Goal: Task Accomplishment & Management: Use online tool/utility

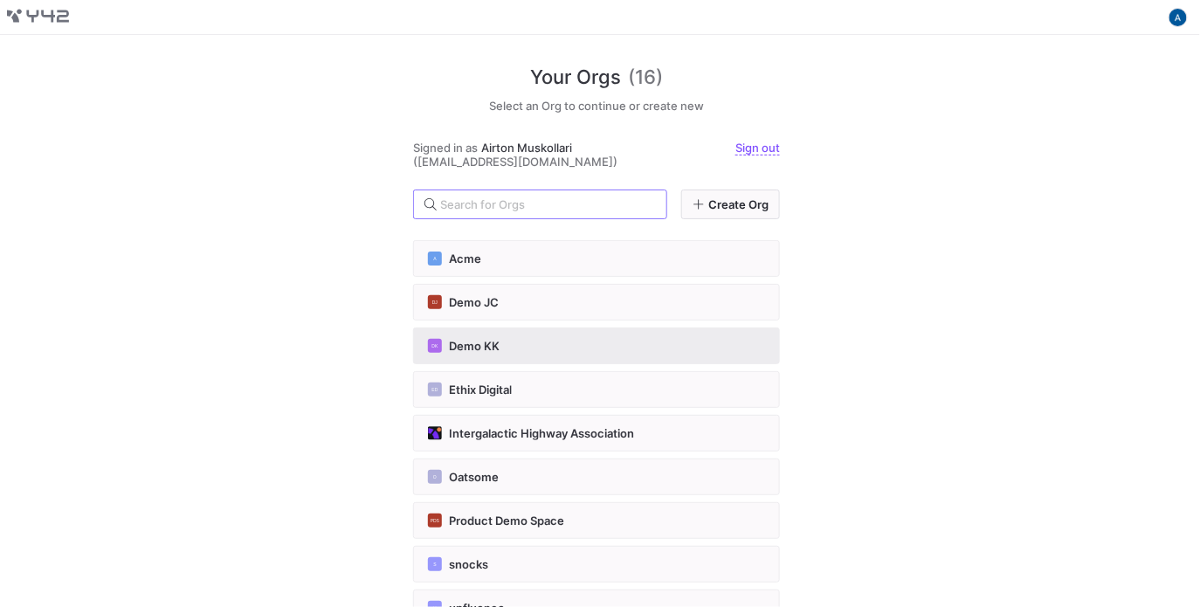
scroll to position [349, 0]
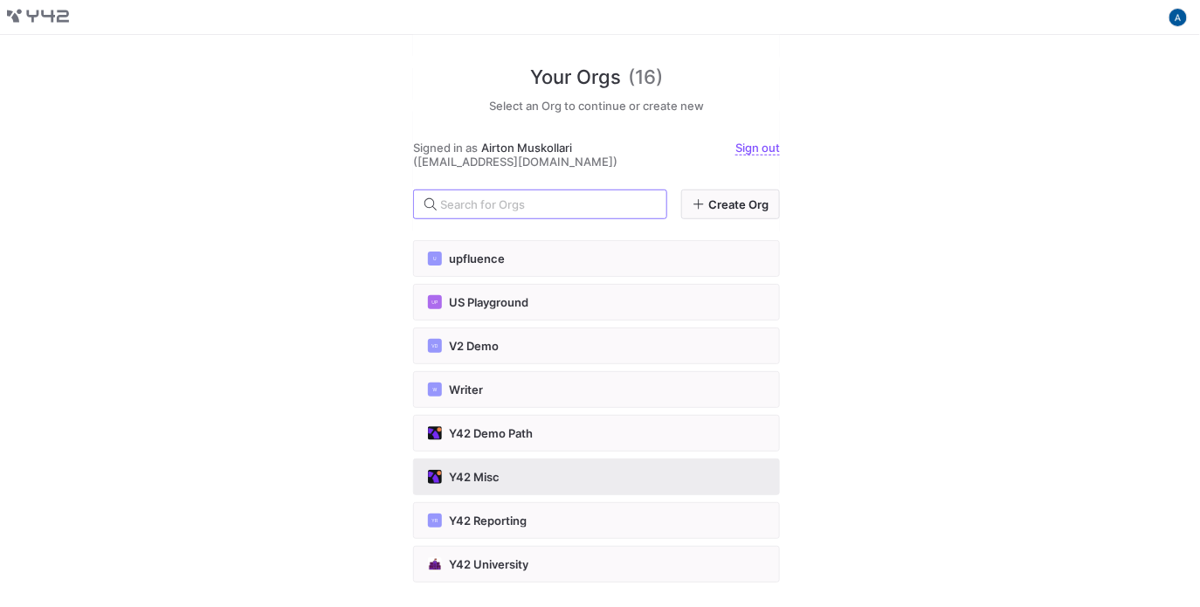
click at [556, 470] on div "Y42 Misc" at bounding box center [596, 477] width 337 height 14
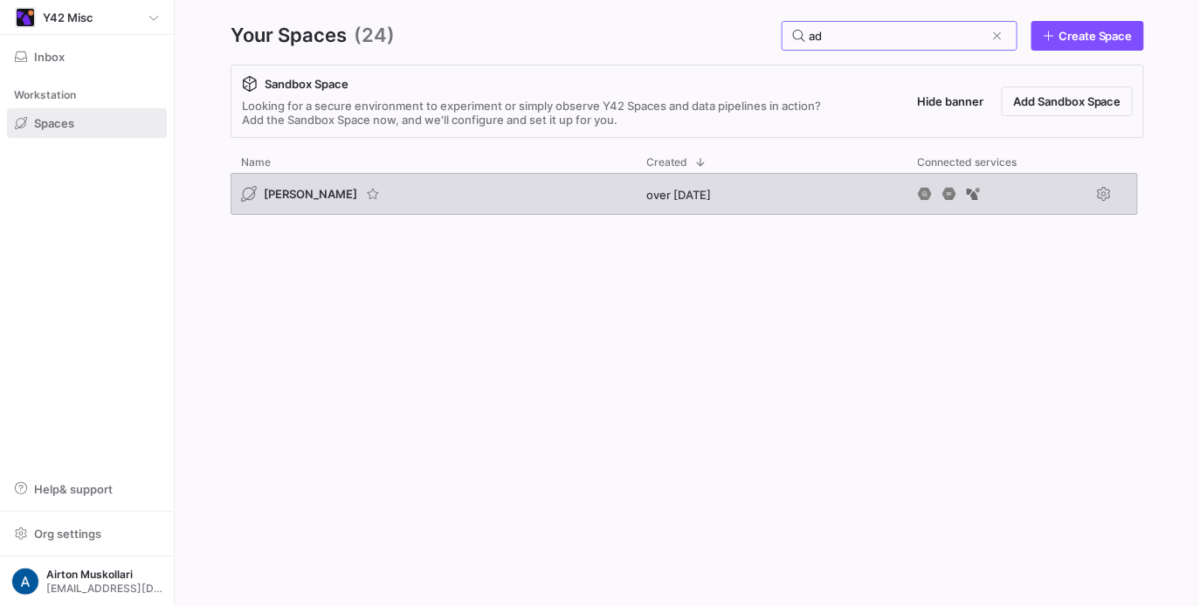
type input "ad"
click at [280, 189] on span "[PERSON_NAME]" at bounding box center [310, 194] width 93 height 14
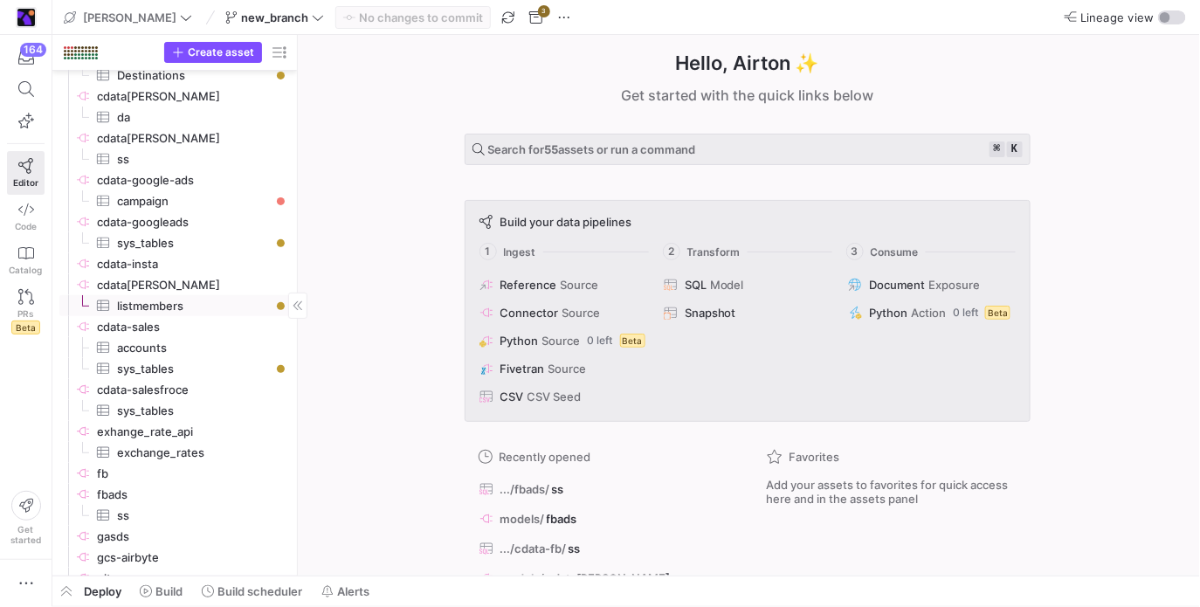
scroll to position [268, 0]
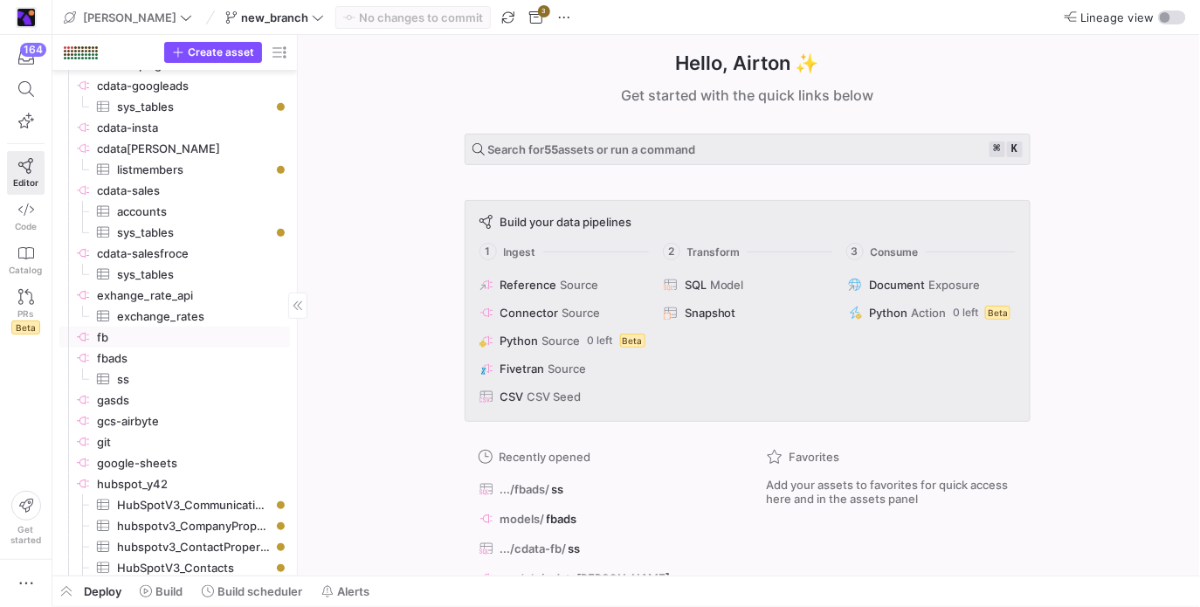
click at [204, 355] on span "fbads​​​​​​​​" at bounding box center [192, 359] width 190 height 20
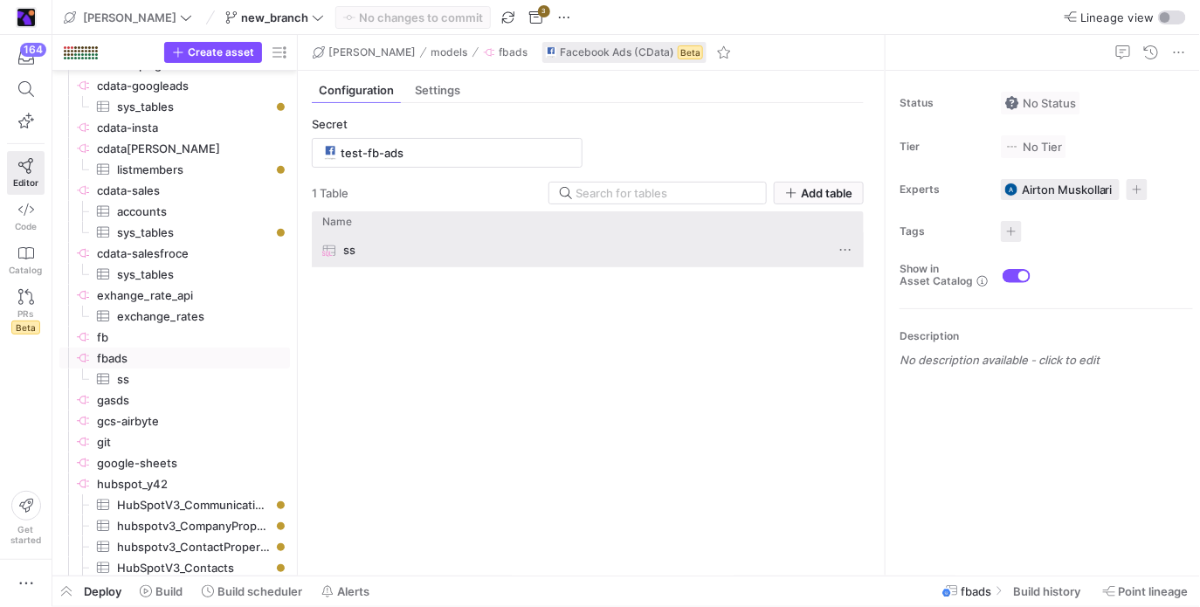
click at [386, 254] on div "ss" at bounding box center [570, 250] width 497 height 34
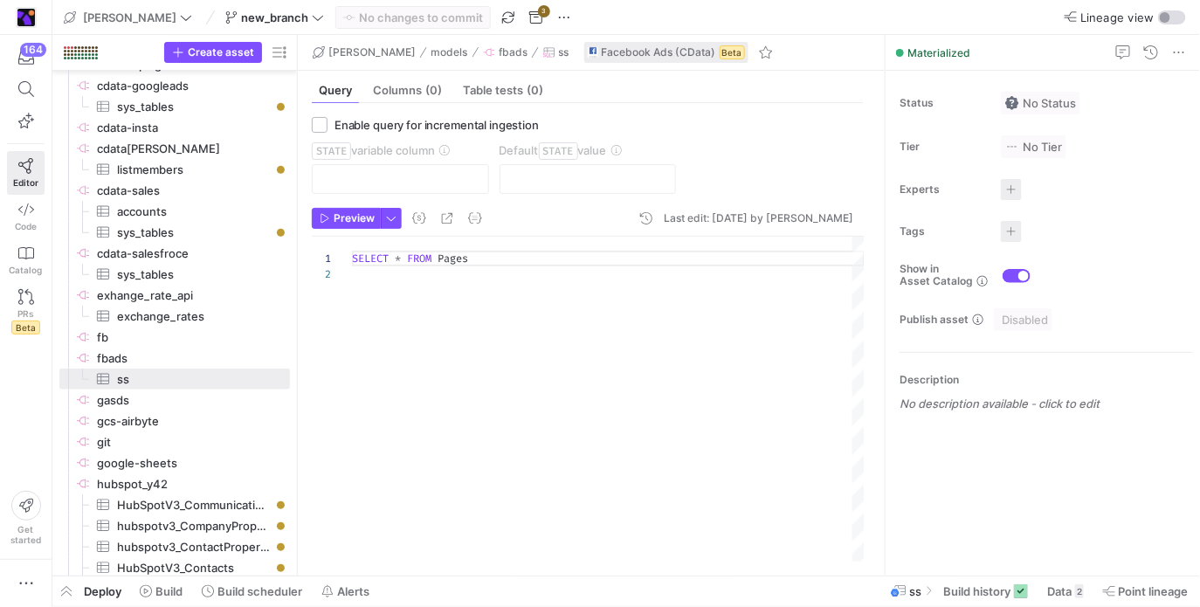
scroll to position [15, 0]
click at [358, 214] on span "Preview" at bounding box center [354, 218] width 41 height 12
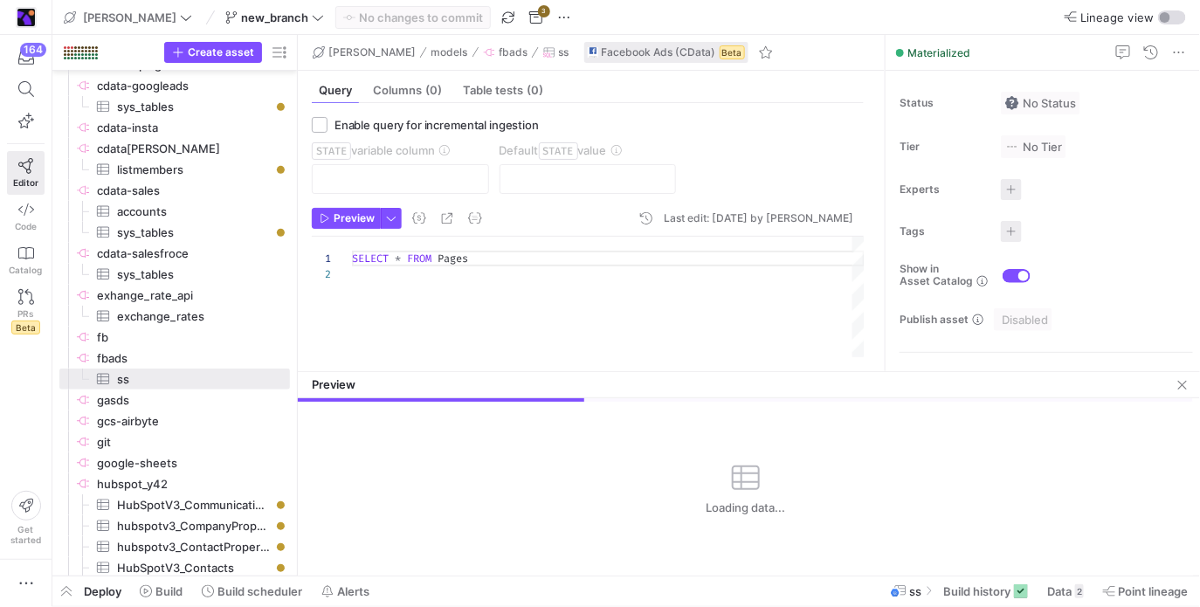
drag, startPoint x: 608, startPoint y: 271, endPoint x: 603, endPoint y: 373, distance: 102.3
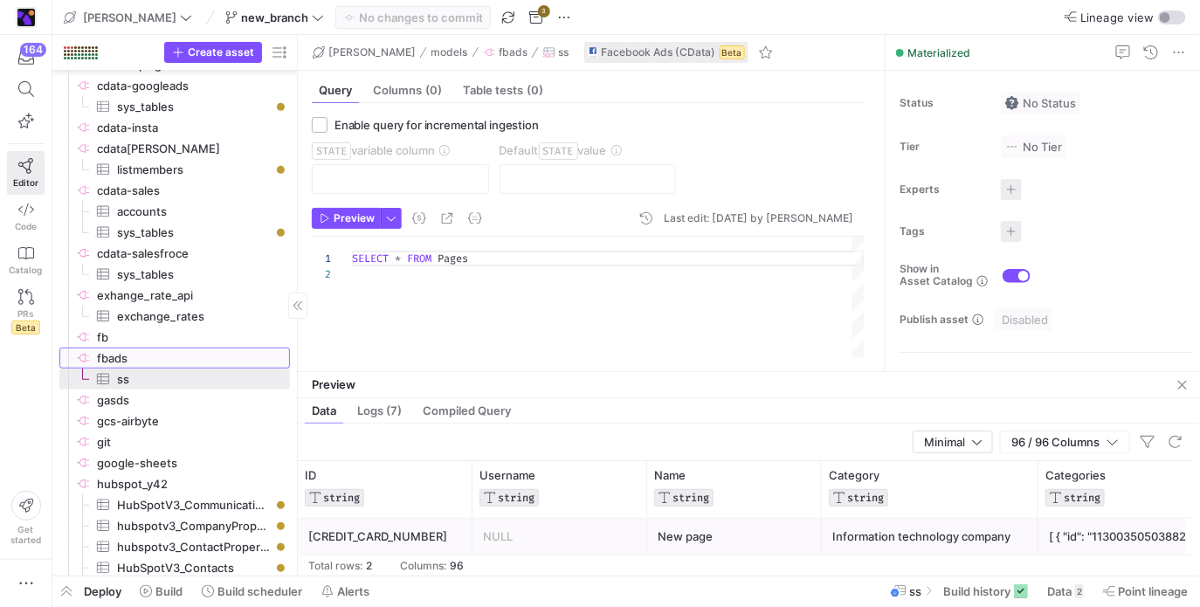
click at [240, 359] on span "fbads​​​​​​​​" at bounding box center [192, 359] width 190 height 20
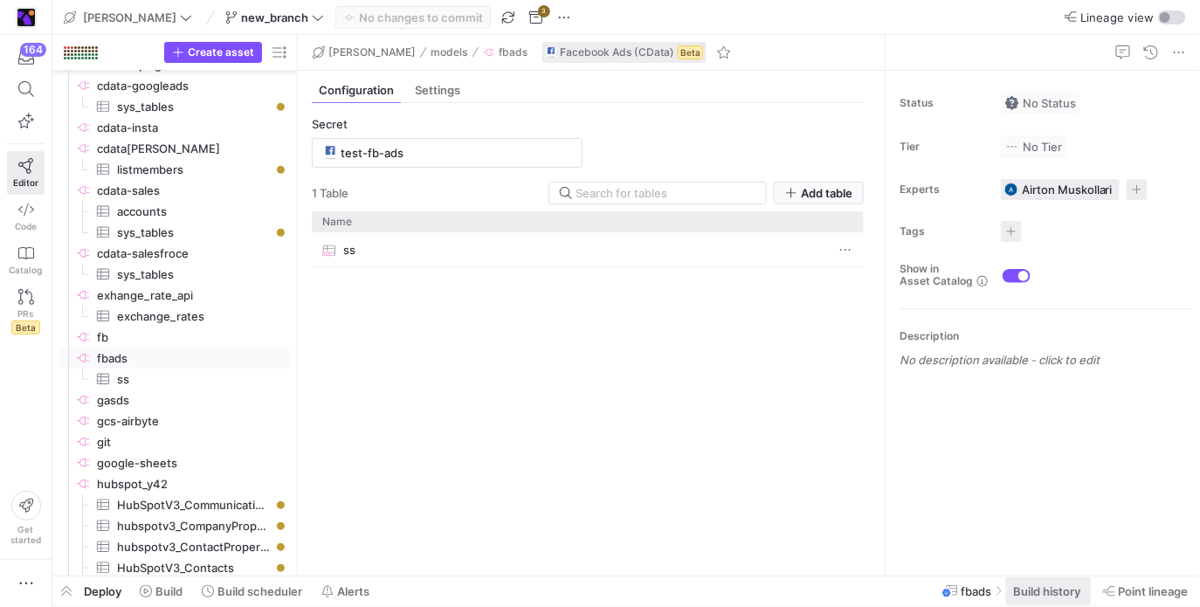
click at [1041, 588] on span "Build history" at bounding box center [1046, 591] width 67 height 14
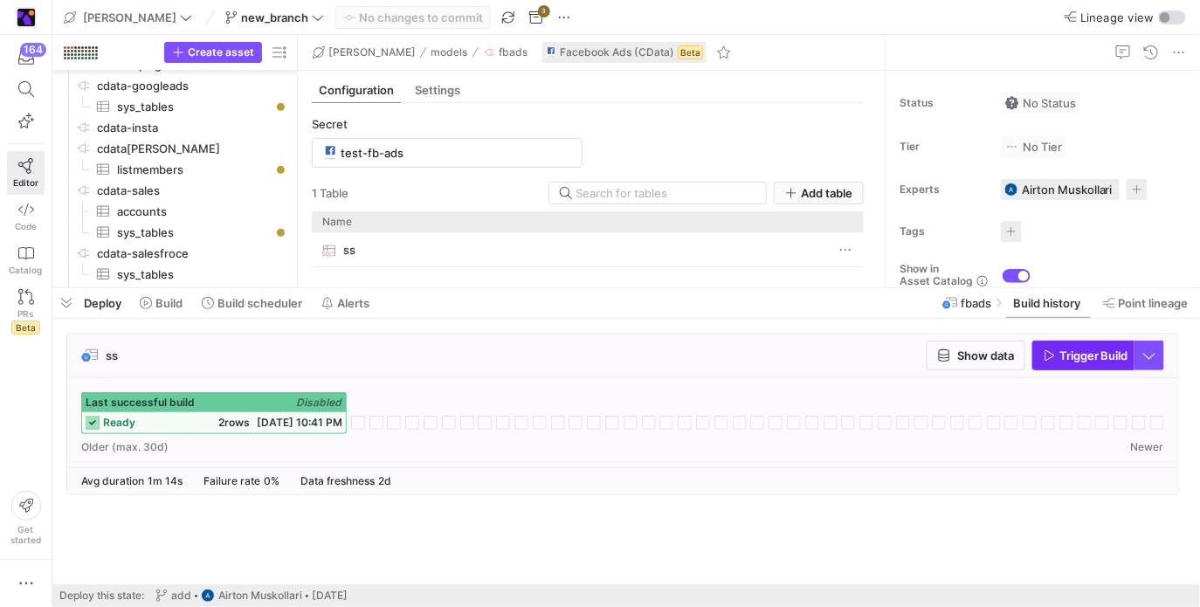
click at [1066, 349] on span "Trigger Build" at bounding box center [1093, 356] width 69 height 14
click at [1071, 311] on span at bounding box center [1048, 303] width 85 height 28
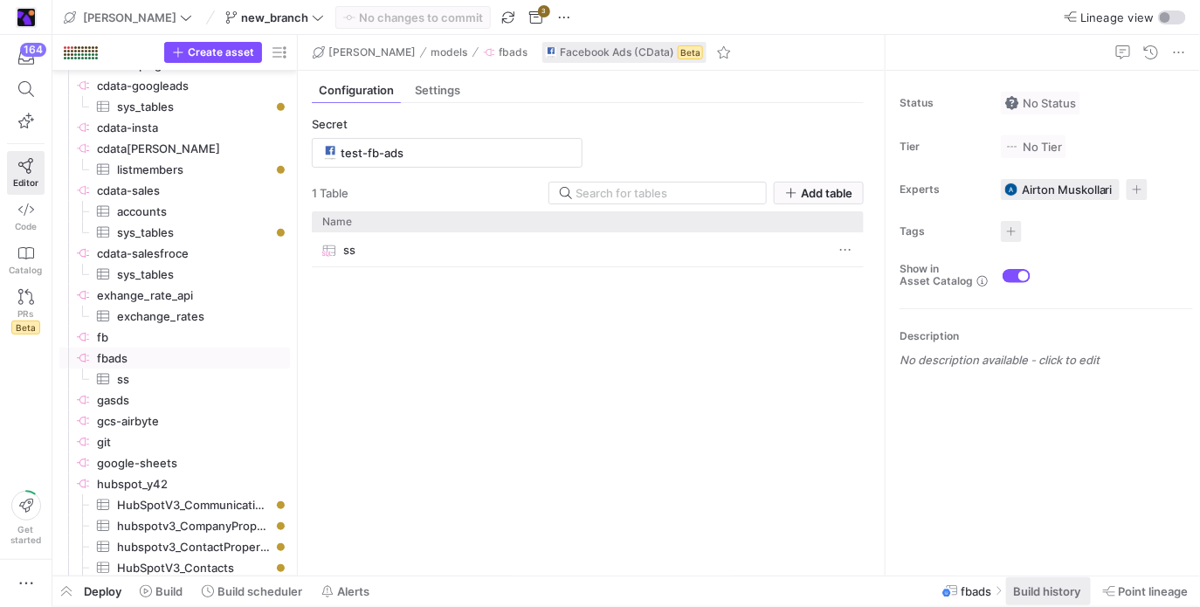
click at [1043, 591] on span "Build history" at bounding box center [1046, 591] width 67 height 14
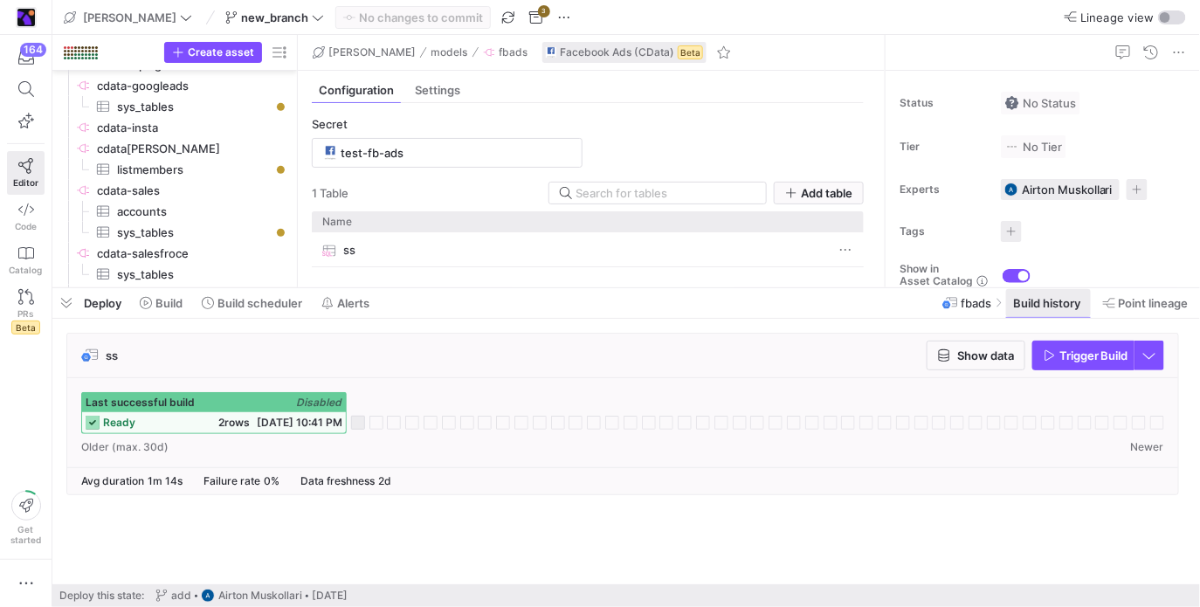
click at [1028, 309] on span "Build history" at bounding box center [1046, 303] width 67 height 14
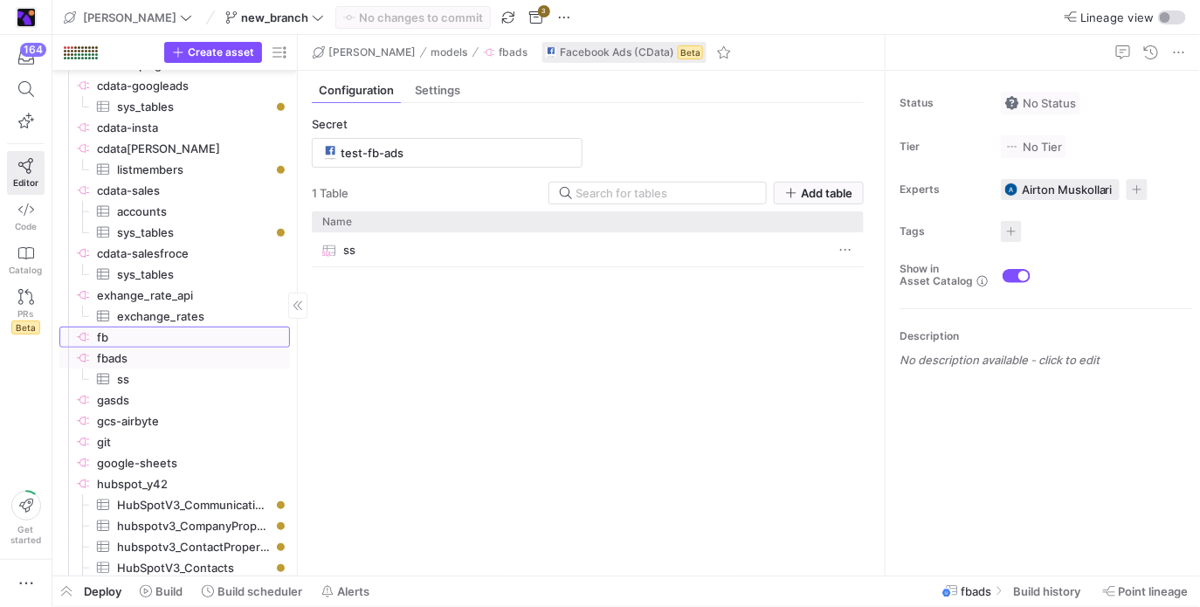
click at [219, 327] on link "fb​​​​​​​​" at bounding box center [174, 337] width 231 height 21
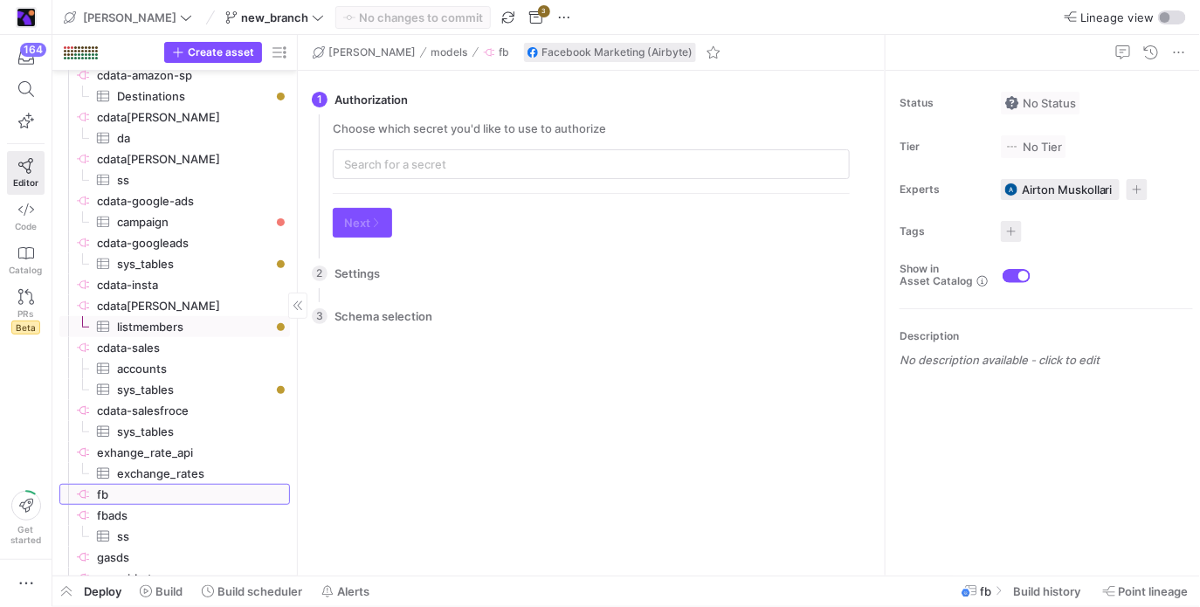
scroll to position [44, 0]
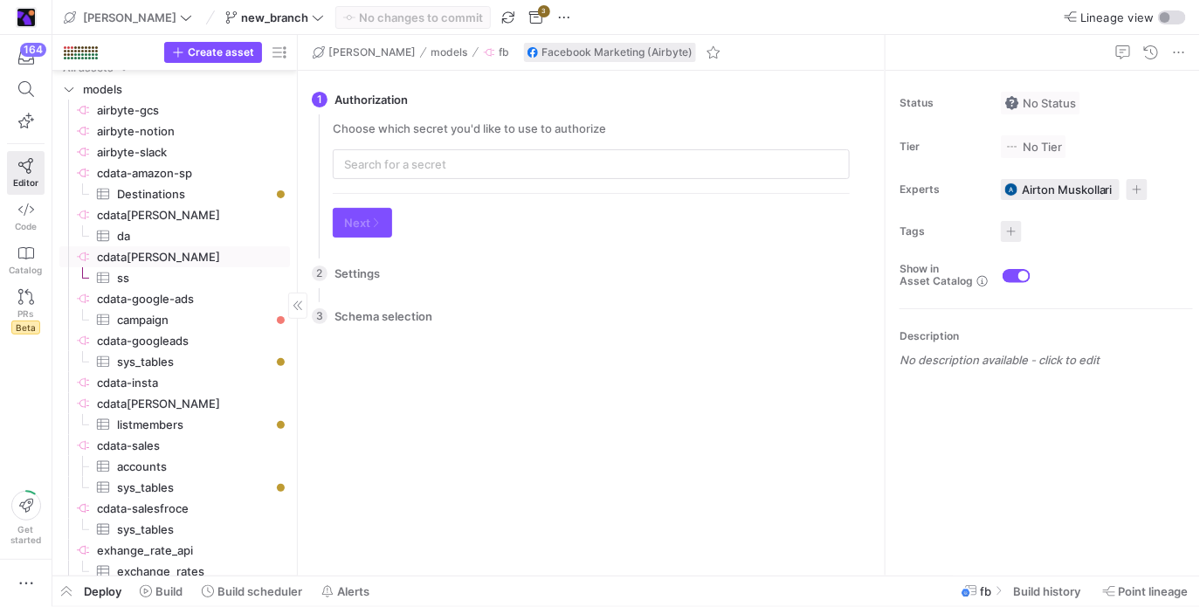
click at [189, 259] on span "cdata[PERSON_NAME]​​​​​​​​" at bounding box center [192, 257] width 190 height 20
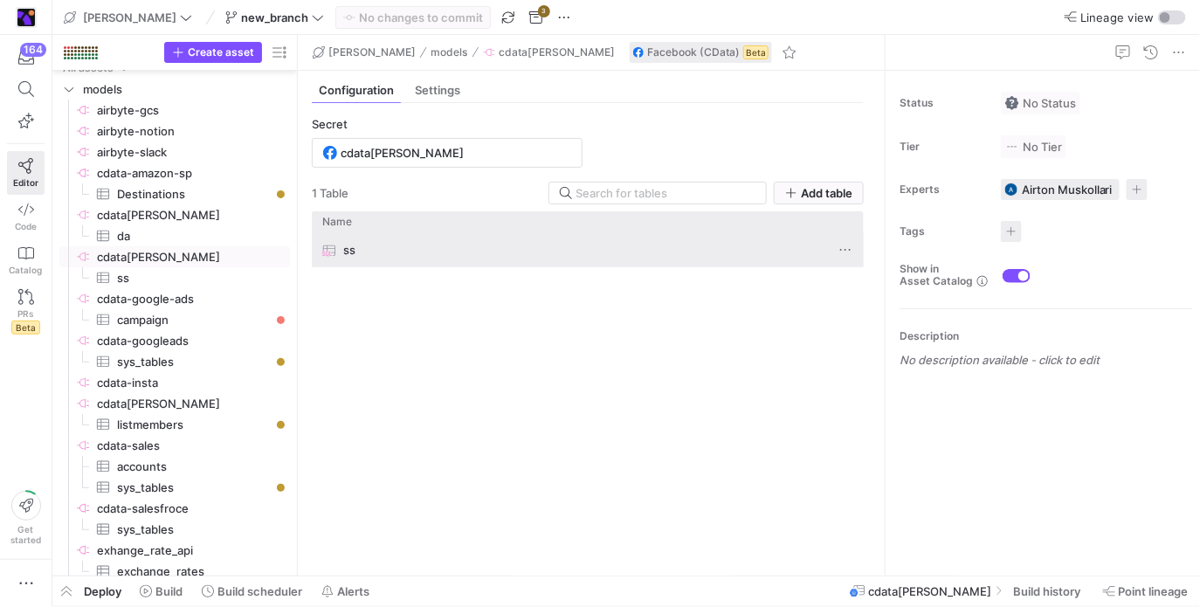
click at [396, 259] on div "ss" at bounding box center [570, 250] width 497 height 34
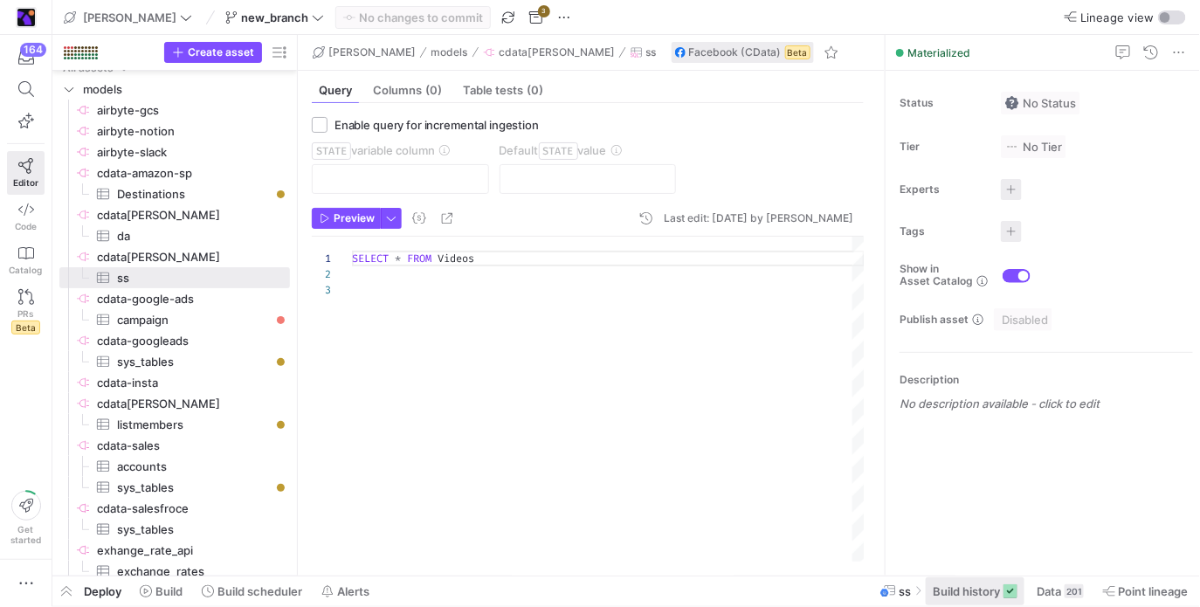
click at [977, 592] on span "Build history" at bounding box center [966, 591] width 67 height 14
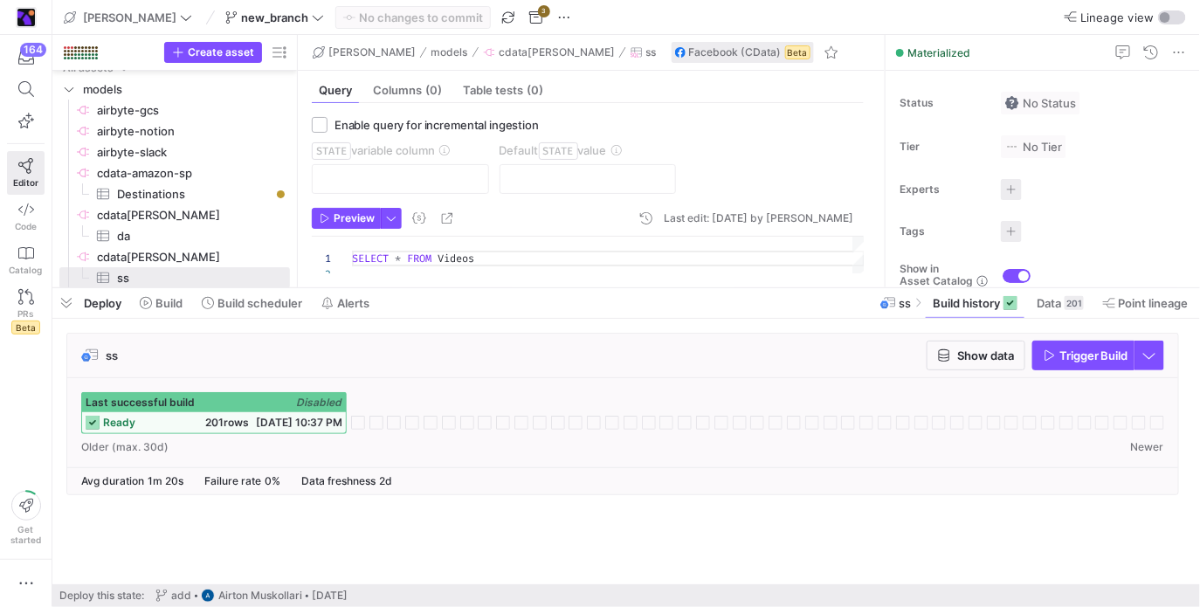
click at [359, 204] on y42-source-table-entity-configuration "Enable query for incremental ingestion STATE variable column Default STATE value" at bounding box center [588, 162] width 552 height 91
click at [355, 211] on span "button" at bounding box center [346, 218] width 67 height 19
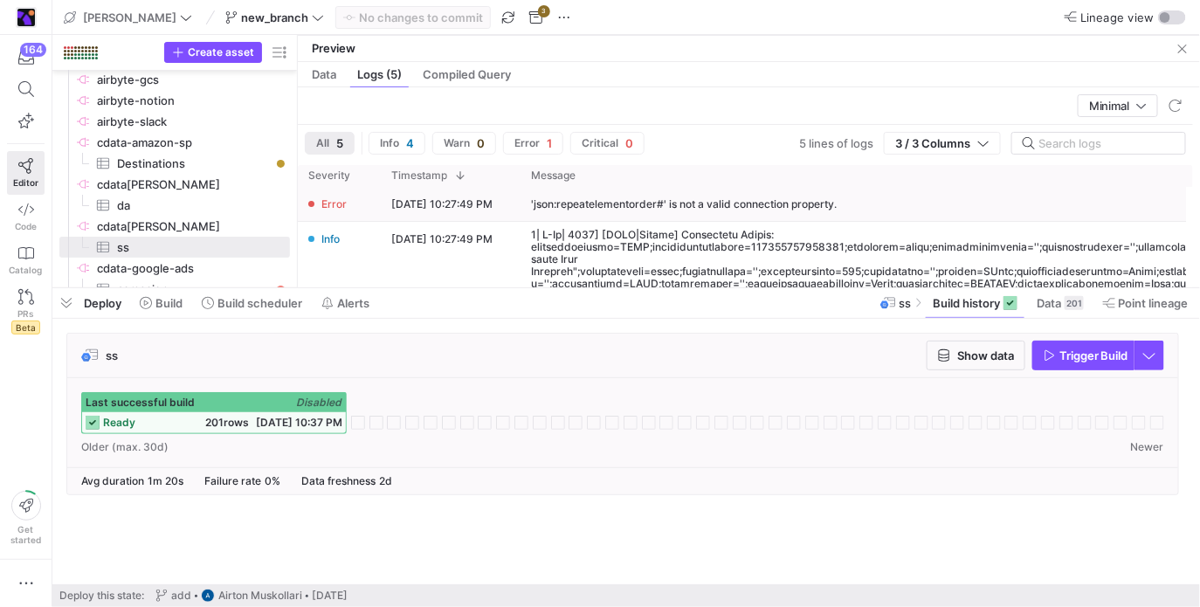
click at [666, 210] on div "'json:repeatelementorder#' is not a valid connection property." at bounding box center [974, 204] width 907 height 34
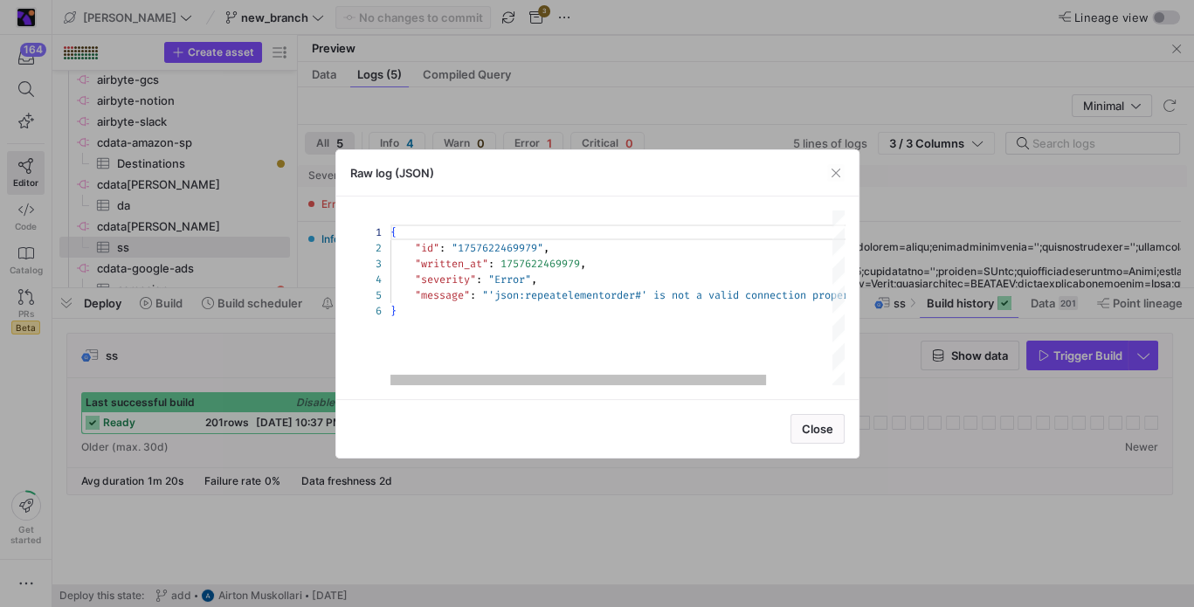
click at [557, 300] on div "{ "id" : "1757622469979" , "written_at" : 1757622469979 , "severity" : "Error" …" at bounding box center [657, 297] width 534 height 175
drag, startPoint x: 557, startPoint y: 300, endPoint x: 503, endPoint y: 298, distance: 54.2
click at [503, 298] on div "{ "id" : "1757622469979" , "written_at" : 1757622469979 , "severity" : "Error" …" at bounding box center [657, 297] width 534 height 175
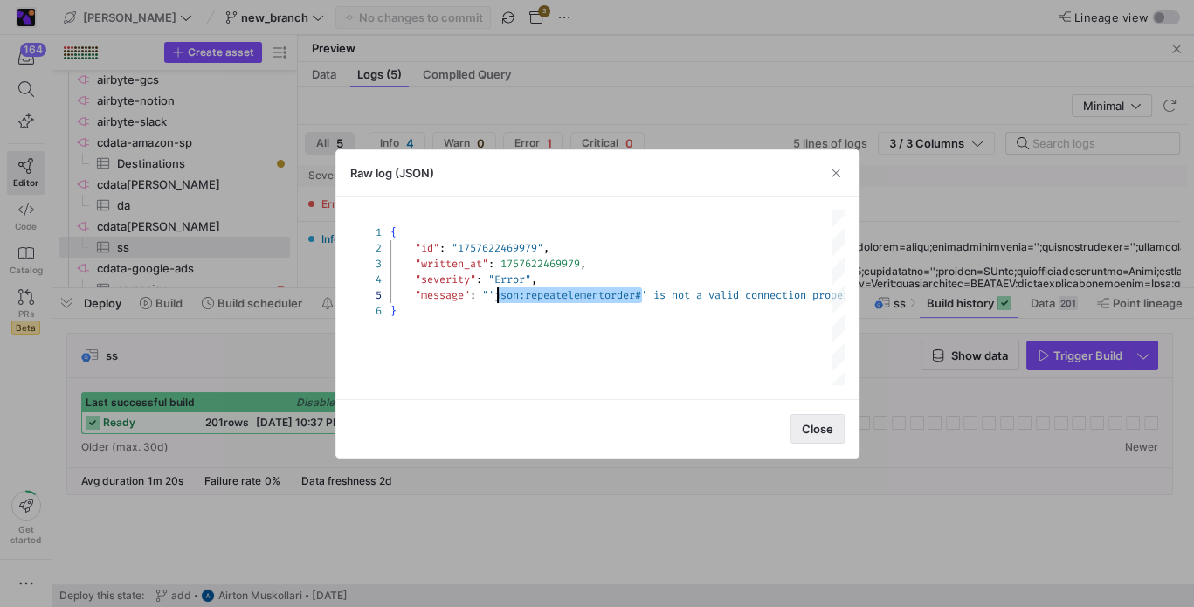
click at [815, 431] on span "Close" at bounding box center [817, 429] width 31 height 14
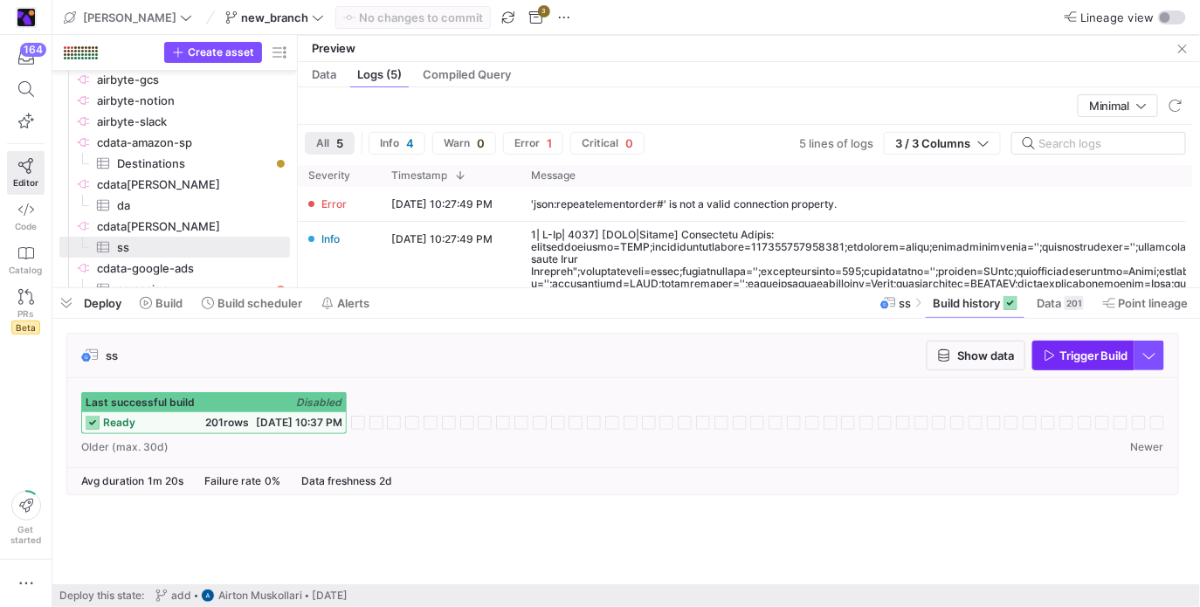
click at [1067, 343] on span "button" at bounding box center [1083, 356] width 100 height 28
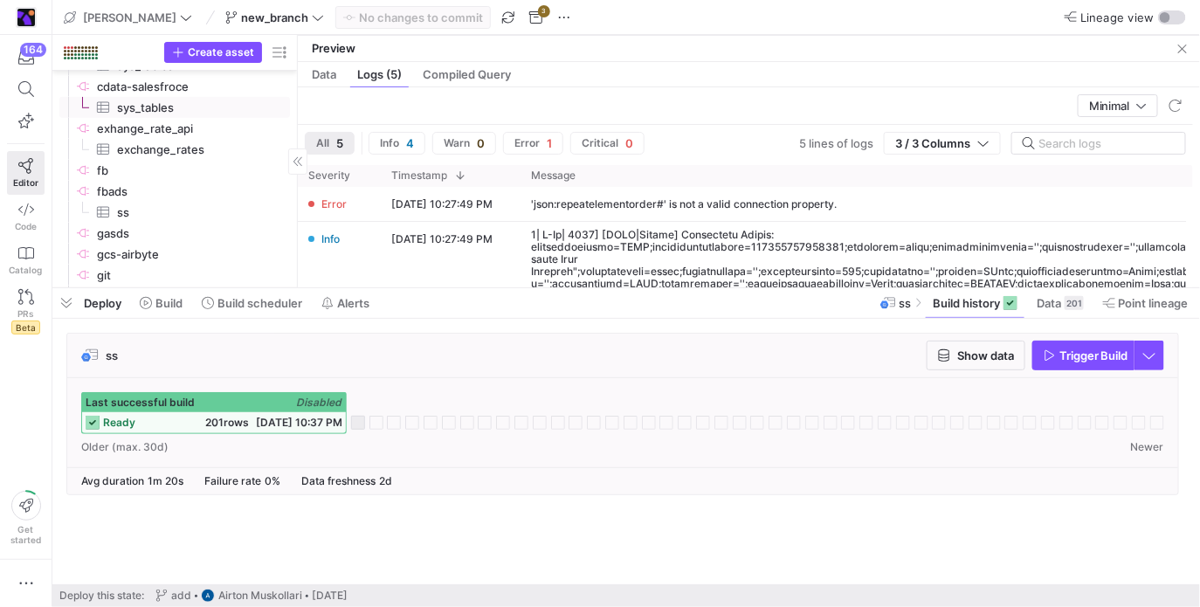
scroll to position [447, 0]
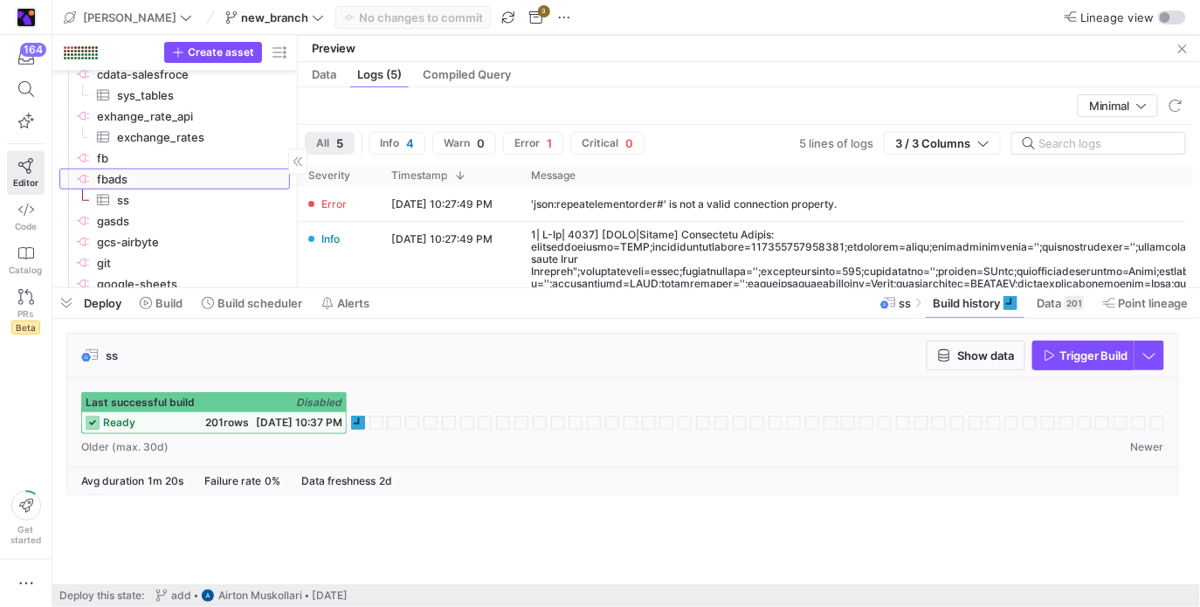
click at [226, 179] on span "fbads​​​​​​​​" at bounding box center [192, 179] width 190 height 20
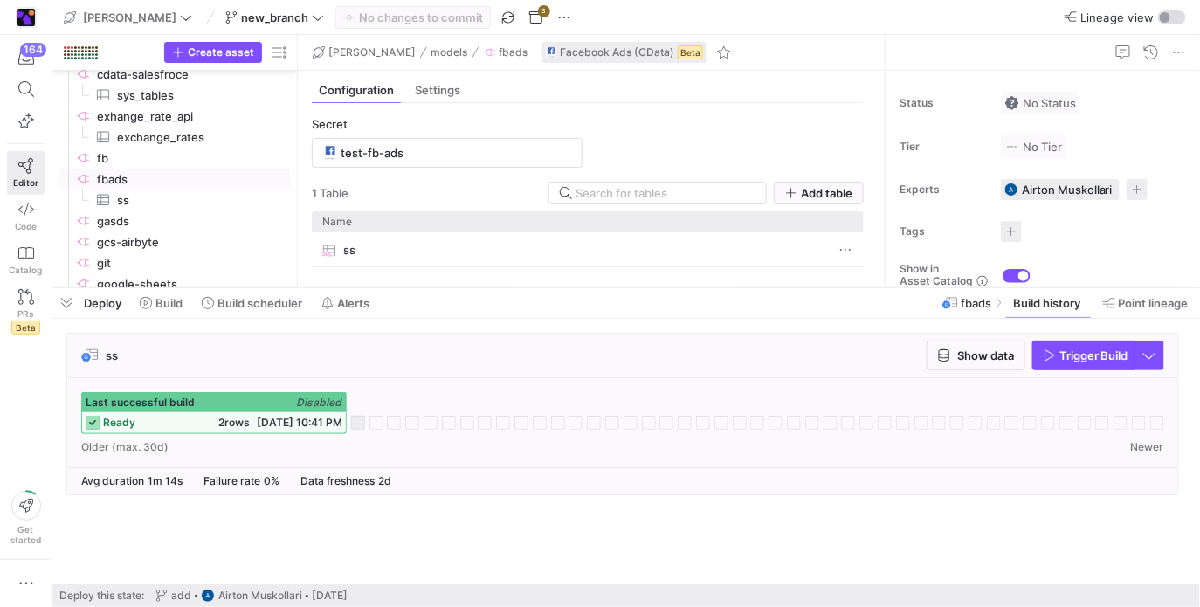
click at [451, 265] on div "ss" at bounding box center [570, 250] width 497 height 34
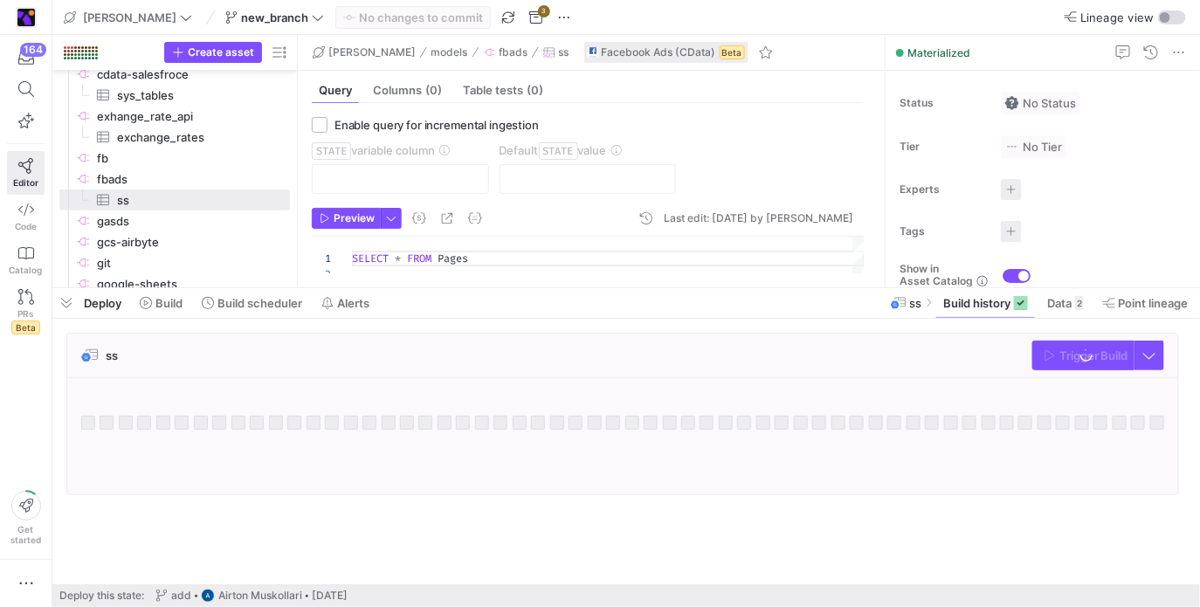
scroll to position [15, 0]
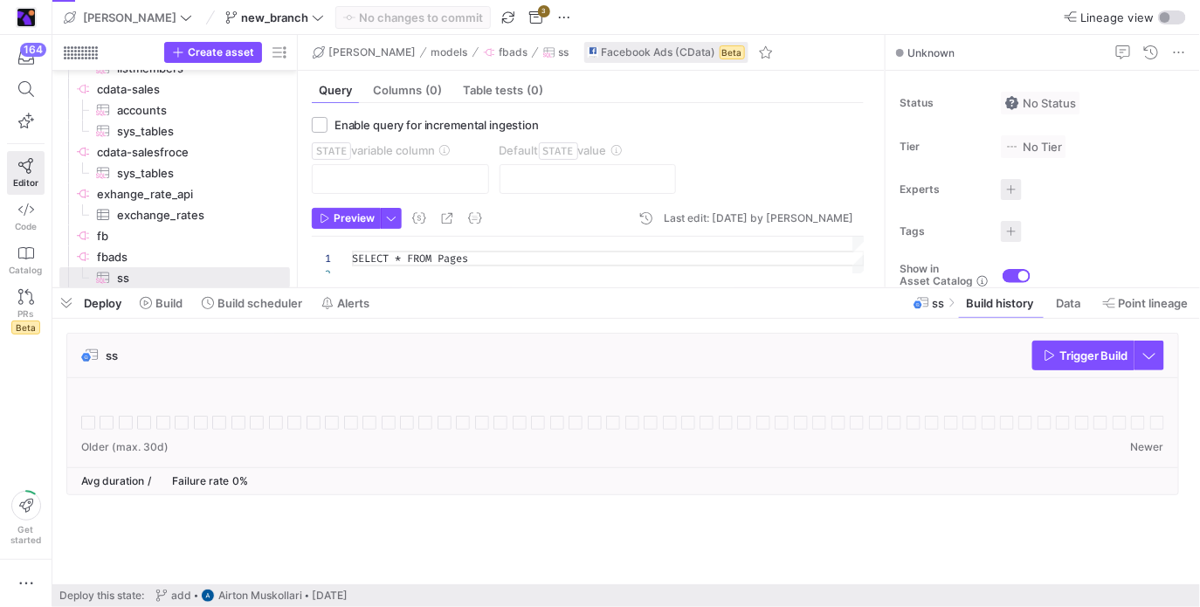
scroll to position [15, 0]
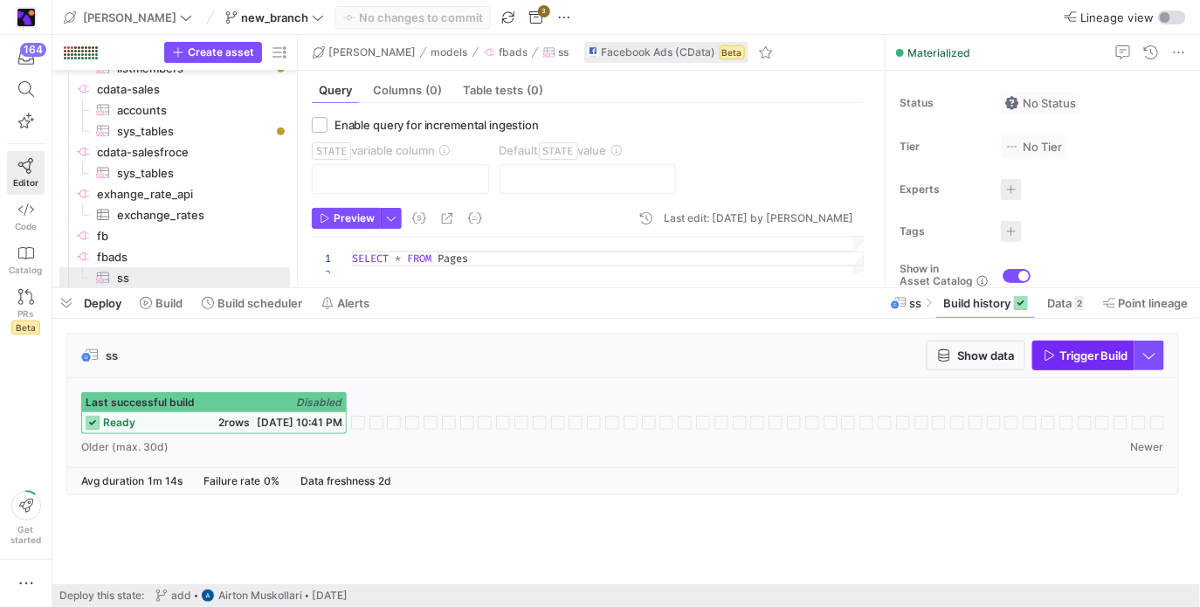
click at [1108, 351] on span "Trigger Build" at bounding box center [1093, 356] width 69 height 14
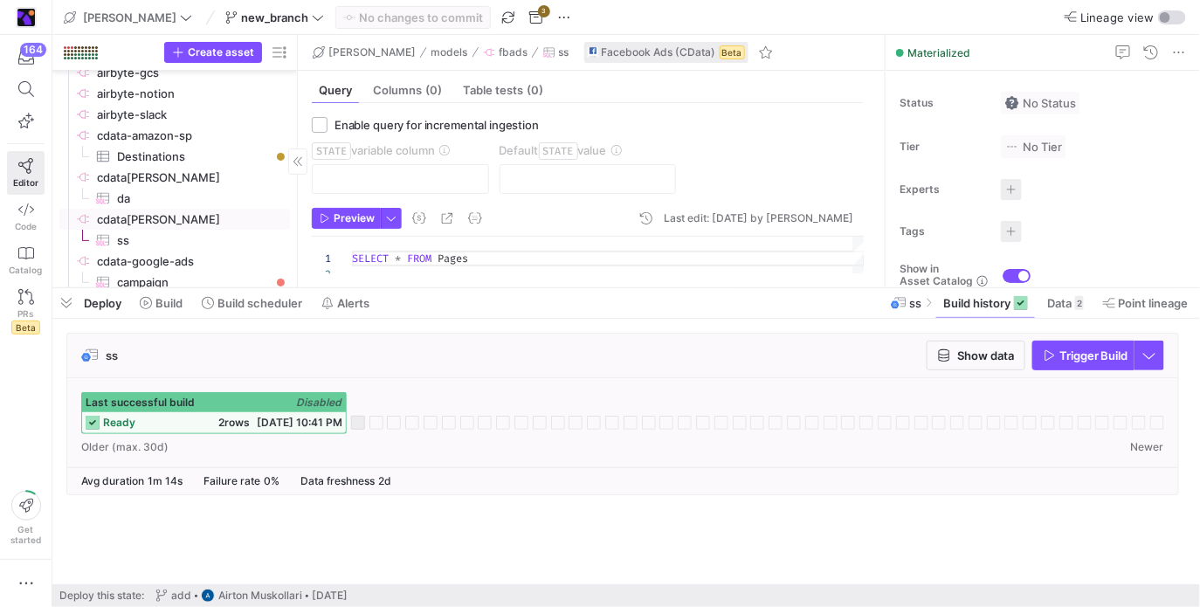
scroll to position [31, 0]
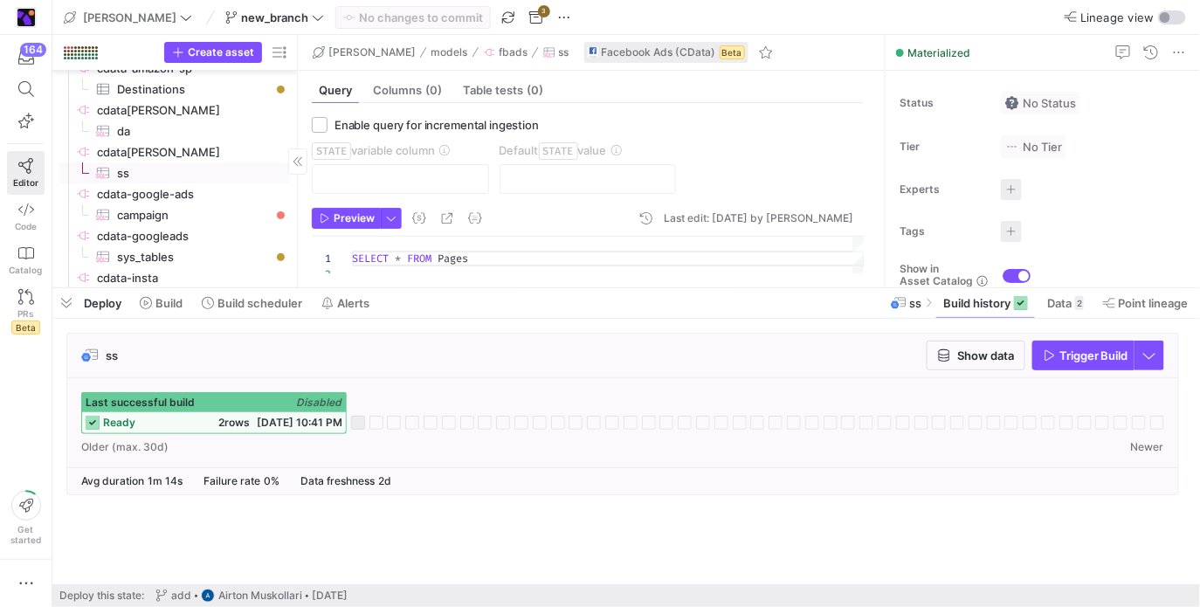
click at [230, 155] on span "cdata[PERSON_NAME]​​​​​​​​" at bounding box center [192, 152] width 190 height 20
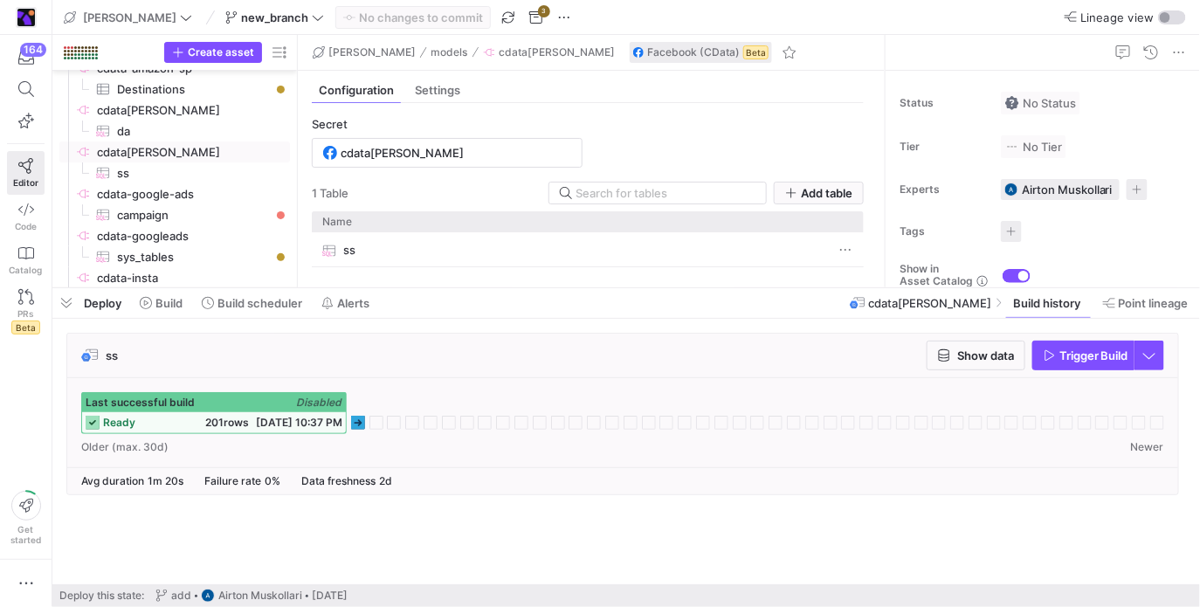
click at [365, 421] on div "Last successful build Disabled ready 201 rows 09/08/25, 10:37 PM" at bounding box center [622, 413] width 1083 height 42
click at [353, 424] on icon at bounding box center [358, 423] width 14 height 14
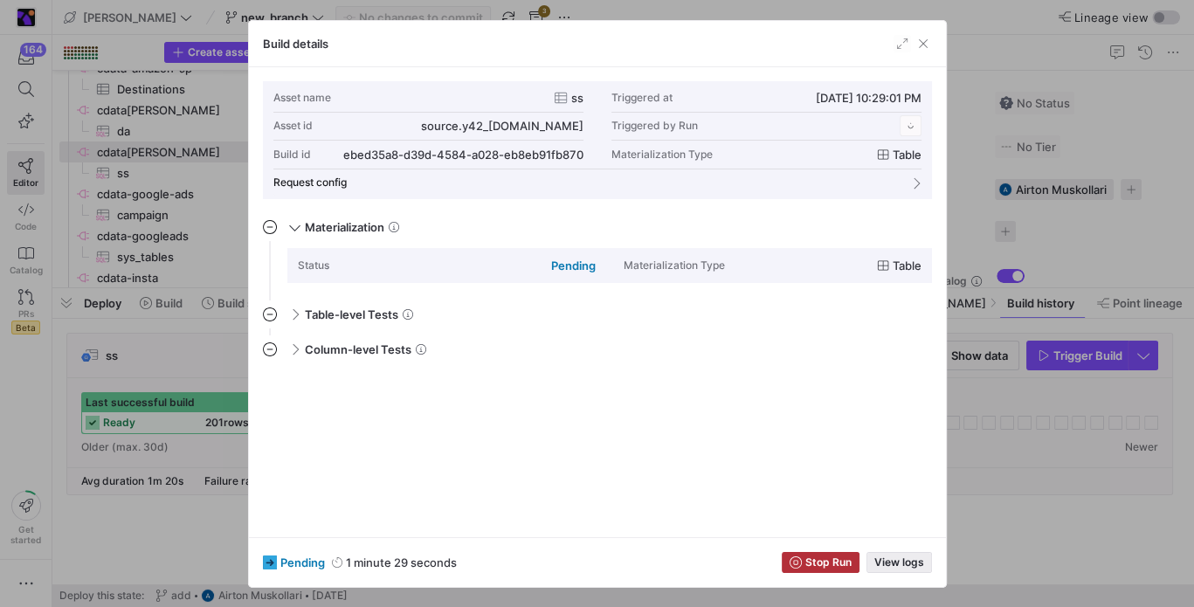
click at [890, 558] on span "View logs" at bounding box center [899, 562] width 50 height 12
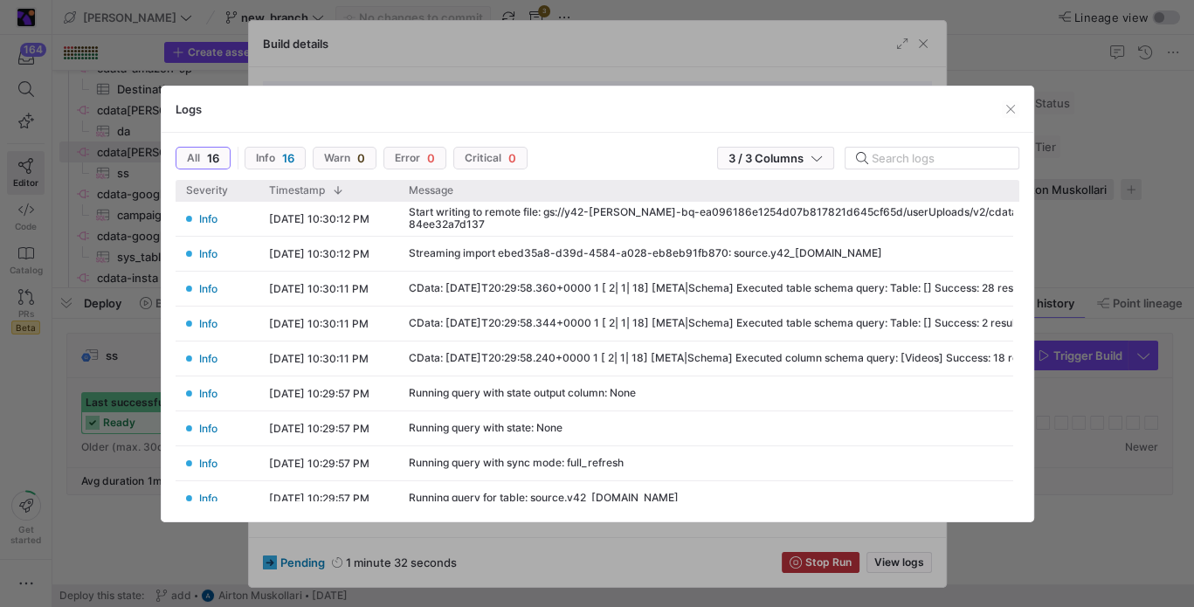
click at [1020, 114] on div "Logs" at bounding box center [598, 109] width 872 height 46
click at [1016, 110] on span "button" at bounding box center [1010, 108] width 17 height 17
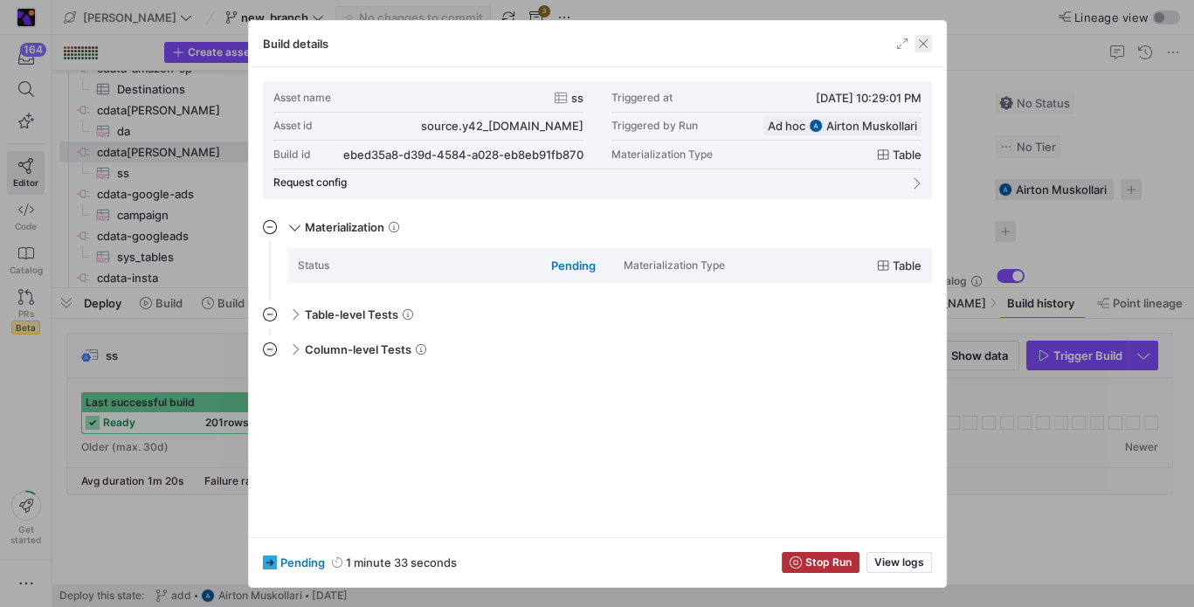
click at [922, 49] on span "button" at bounding box center [922, 43] width 17 height 17
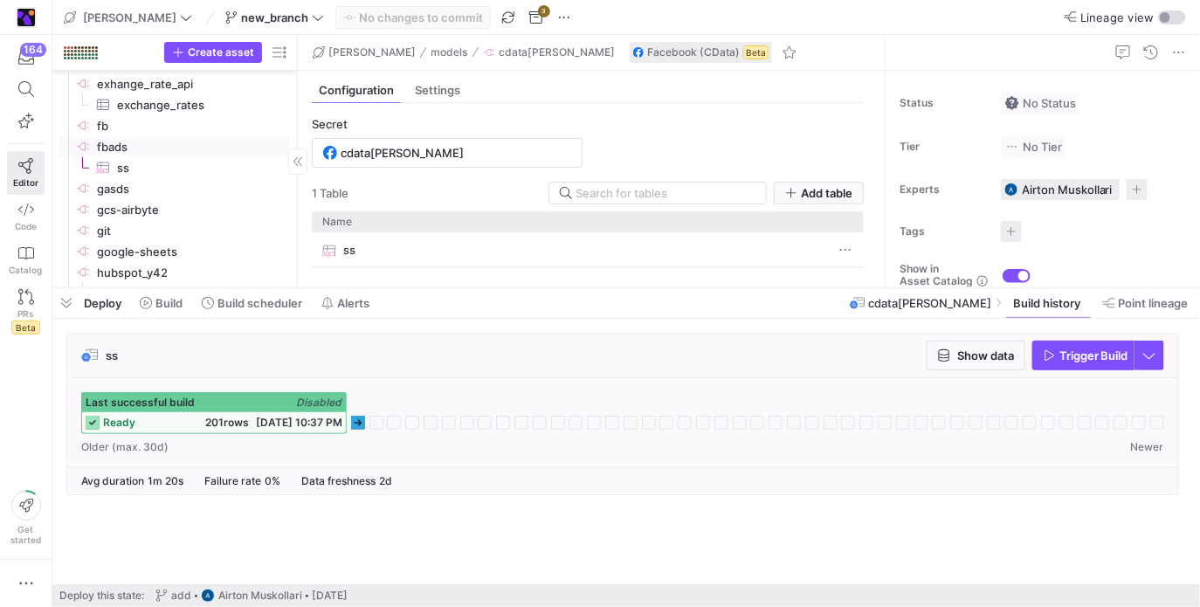
click at [210, 148] on span "fbads​​​​​​​​" at bounding box center [192, 147] width 190 height 20
type input "test-fb-ads"
click at [350, 420] on div "Last successful build Disabled ready 2 rows 09/08/25, 10:41 PM" at bounding box center [622, 413] width 1083 height 42
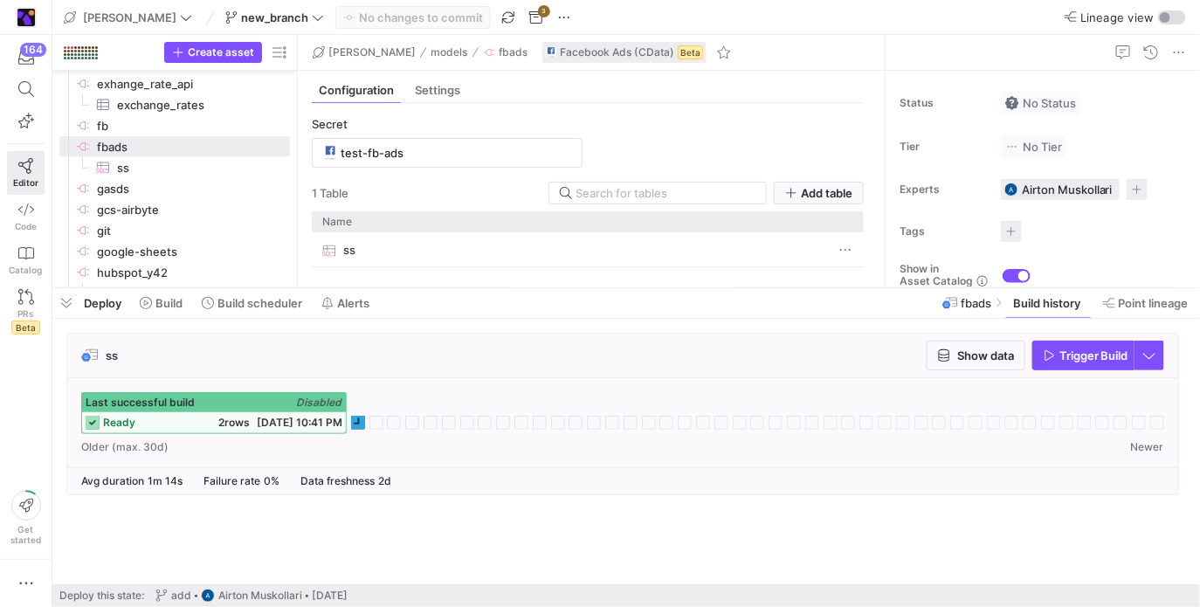
click at [350, 420] on div "Last successful build Disabled ready 2 rows 09/08/25, 10:41 PM" at bounding box center [622, 413] width 1083 height 42
click at [357, 419] on rect at bounding box center [358, 423] width 14 height 14
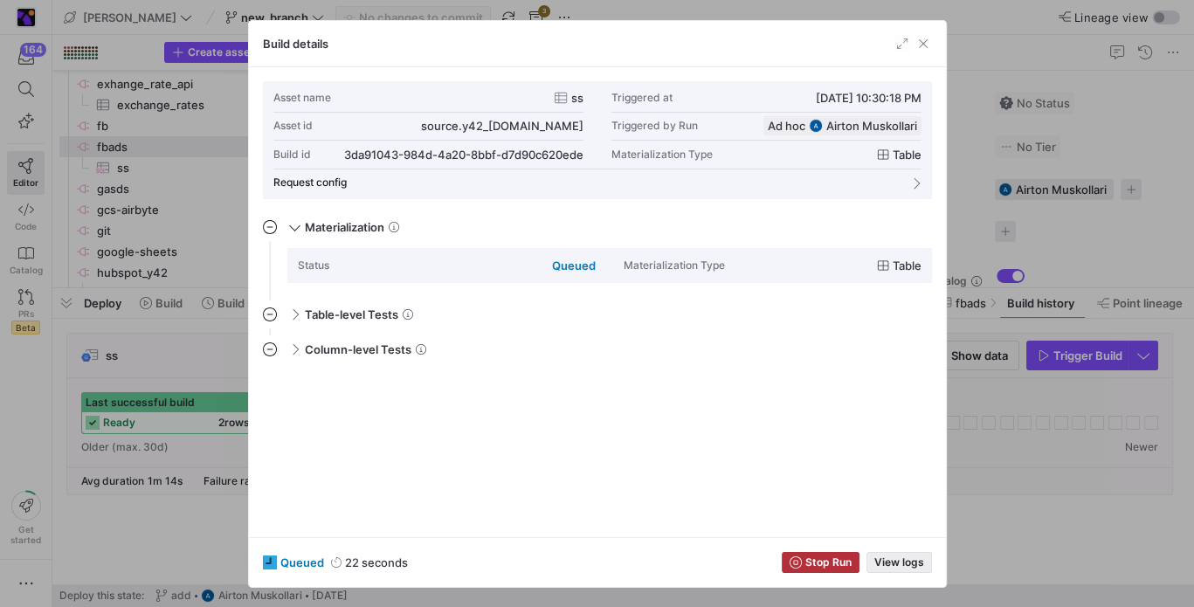
click at [922, 567] on span "View logs" at bounding box center [899, 562] width 50 height 12
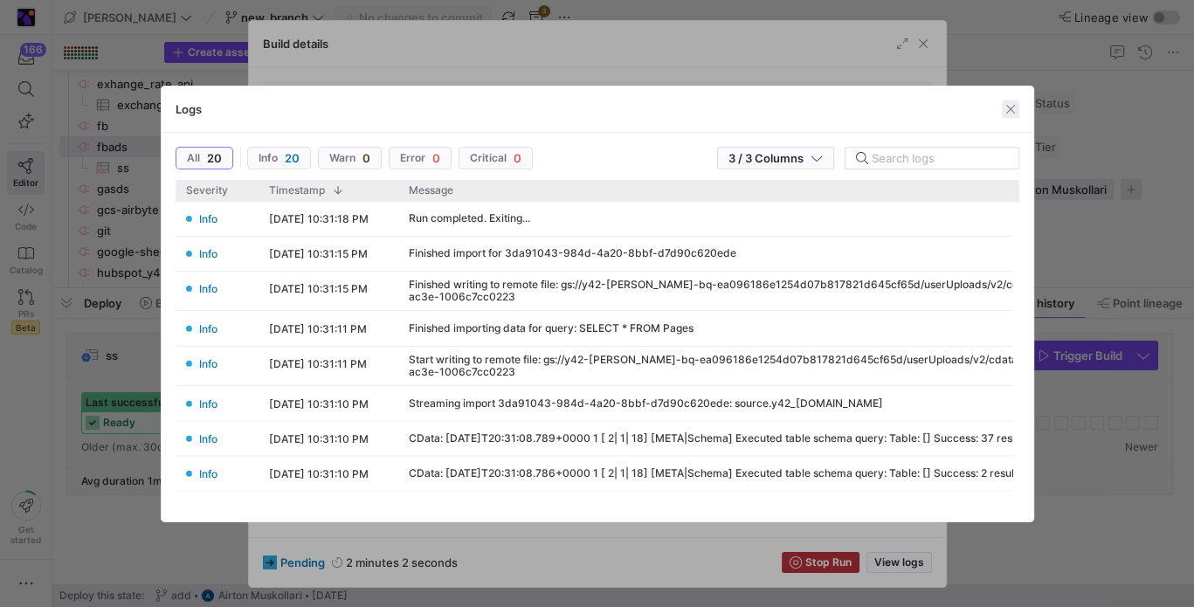
click at [1005, 114] on span "button" at bounding box center [1010, 108] width 17 height 17
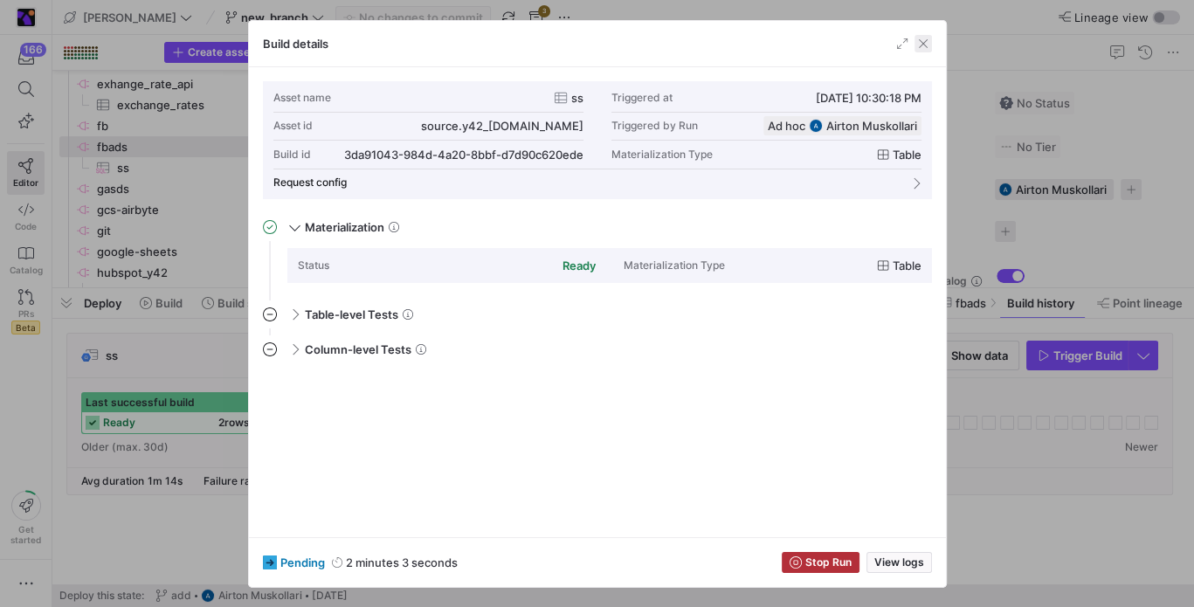
click at [928, 43] on span "button" at bounding box center [922, 43] width 17 height 17
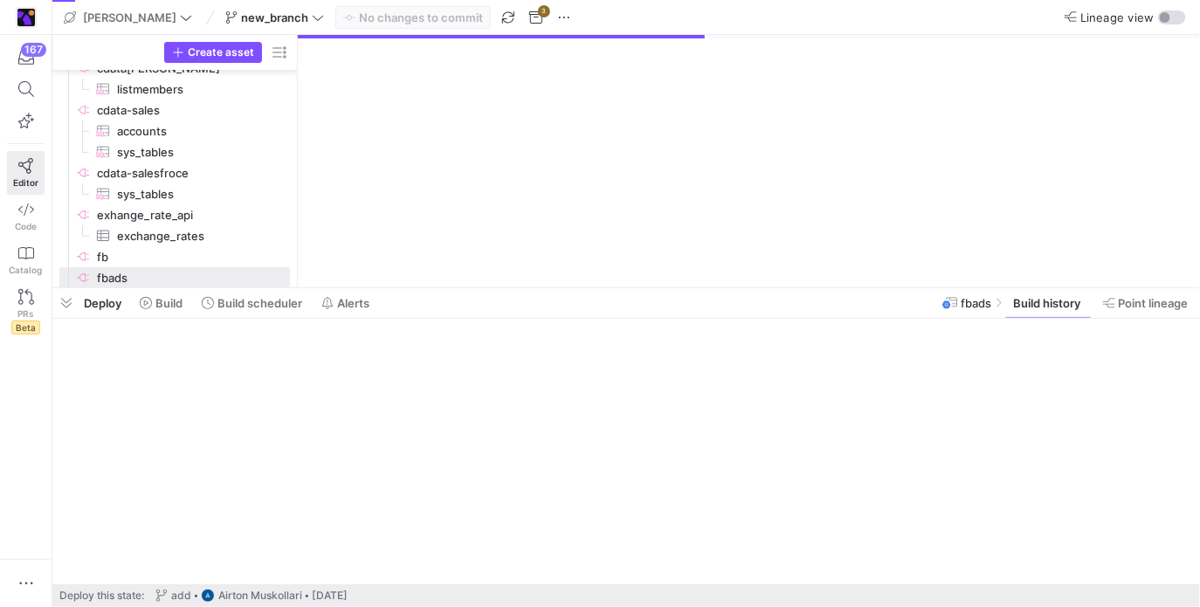
scroll to position [349, 0]
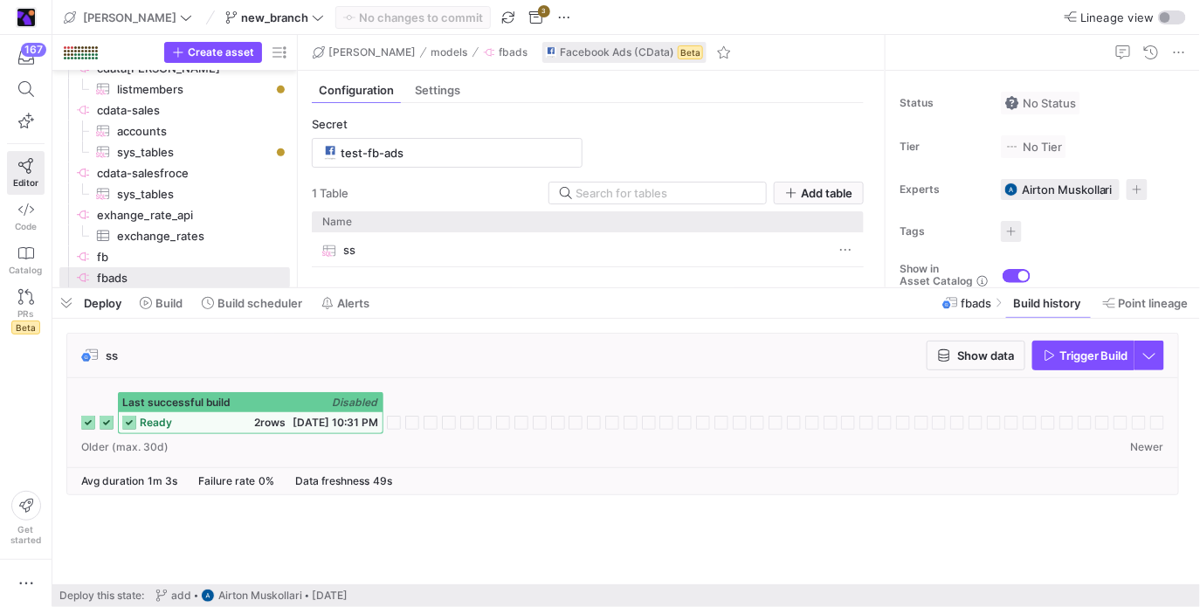
click at [402, 248] on div "ss" at bounding box center [570, 250] width 497 height 34
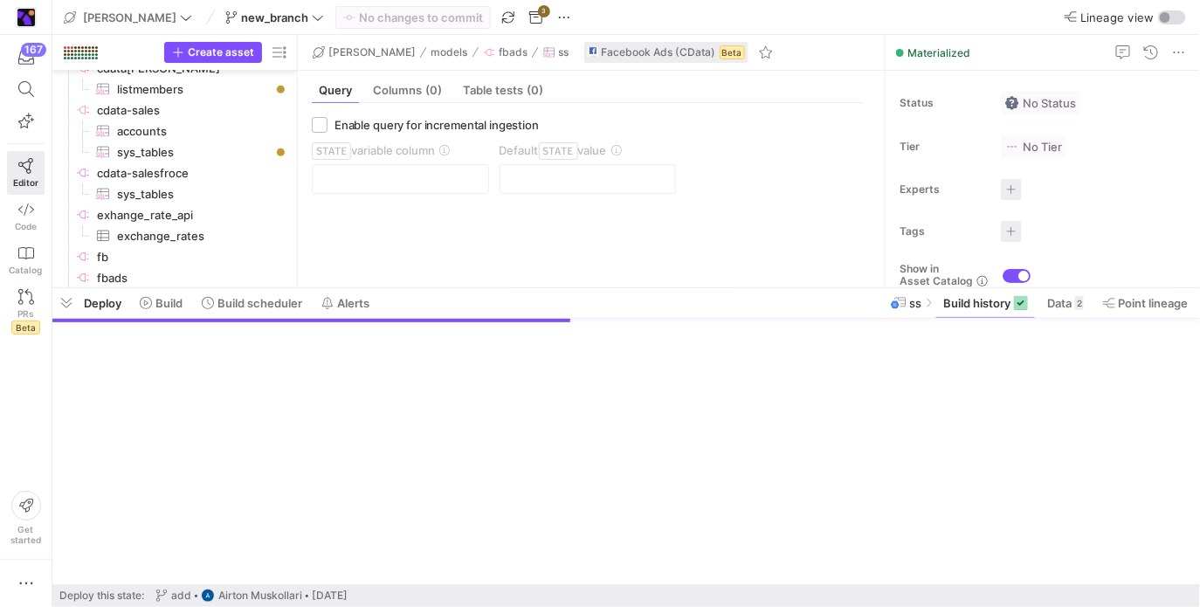
scroll to position [369, 0]
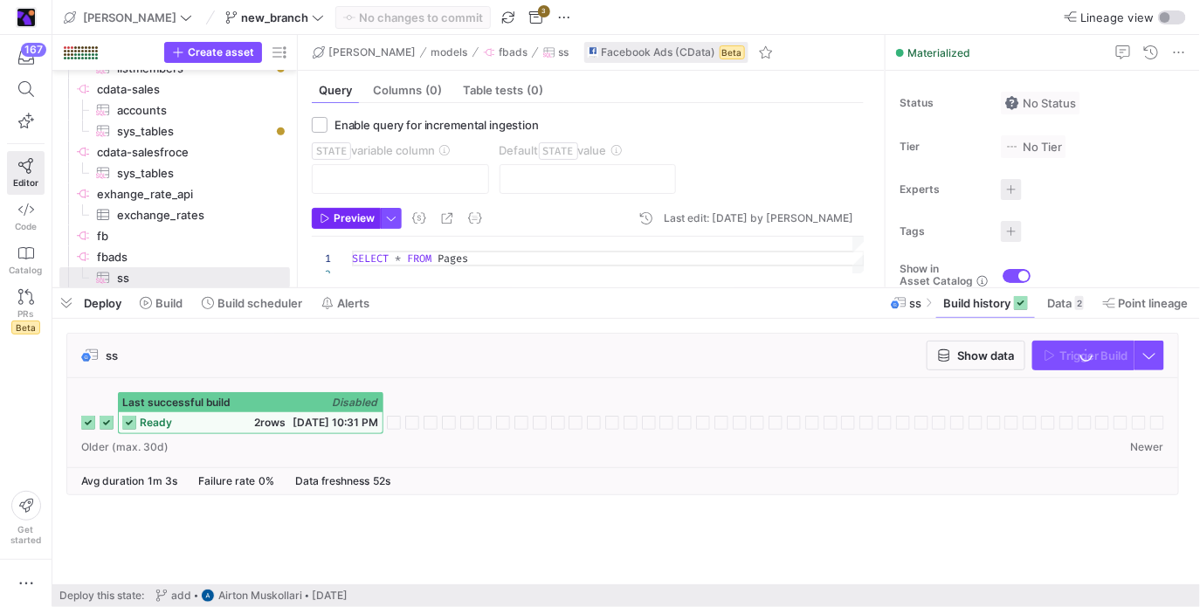
click at [360, 216] on span "Preview" at bounding box center [354, 218] width 41 height 12
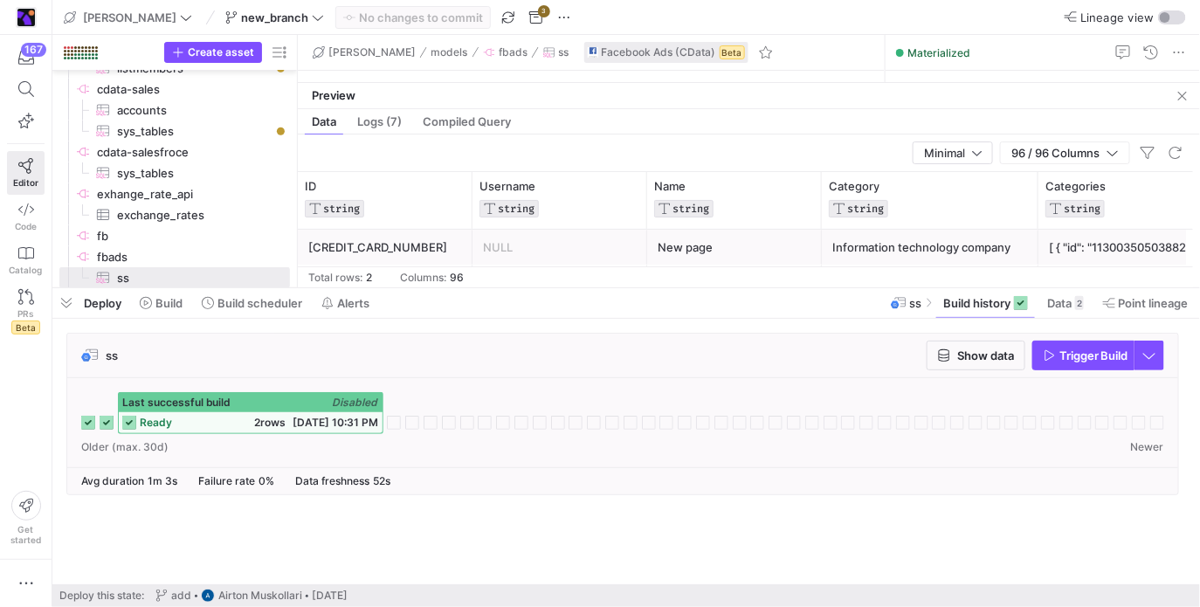
drag, startPoint x: 442, startPoint y: 36, endPoint x: 518, endPoint y: 152, distance: 138.8
click at [478, 142] on as-split "[PERSON_NAME] models [GEOGRAPHIC_DATA] ss Facebook Ads (CData) Beta Query Colum…" at bounding box center [749, 161] width 902 height 252
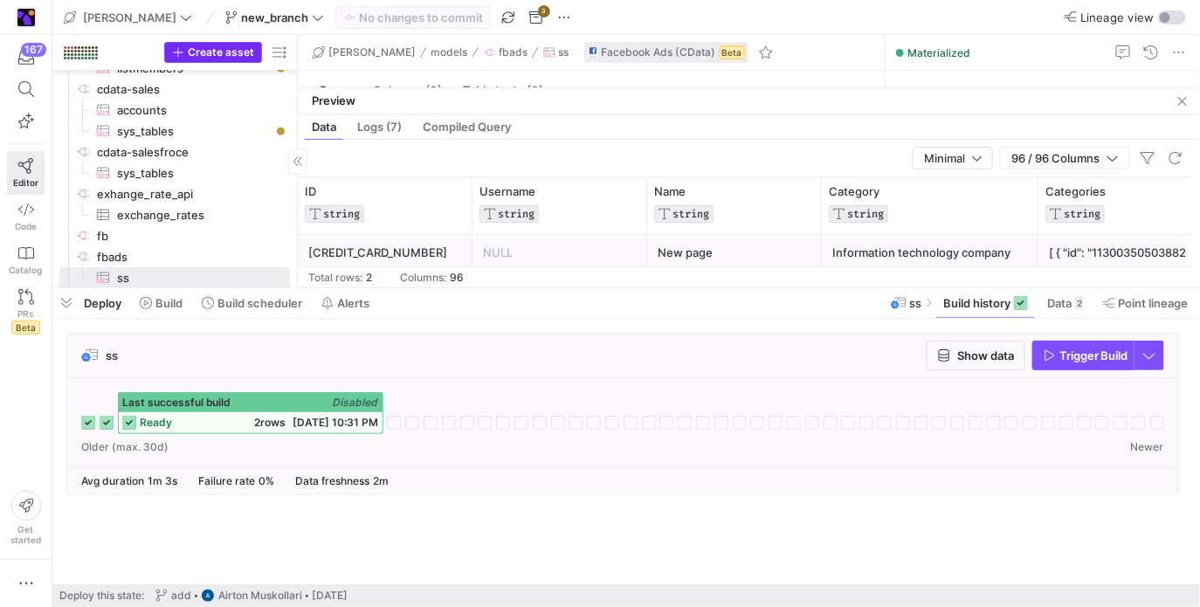
click at [239, 50] on span "Create asset" at bounding box center [221, 52] width 66 height 12
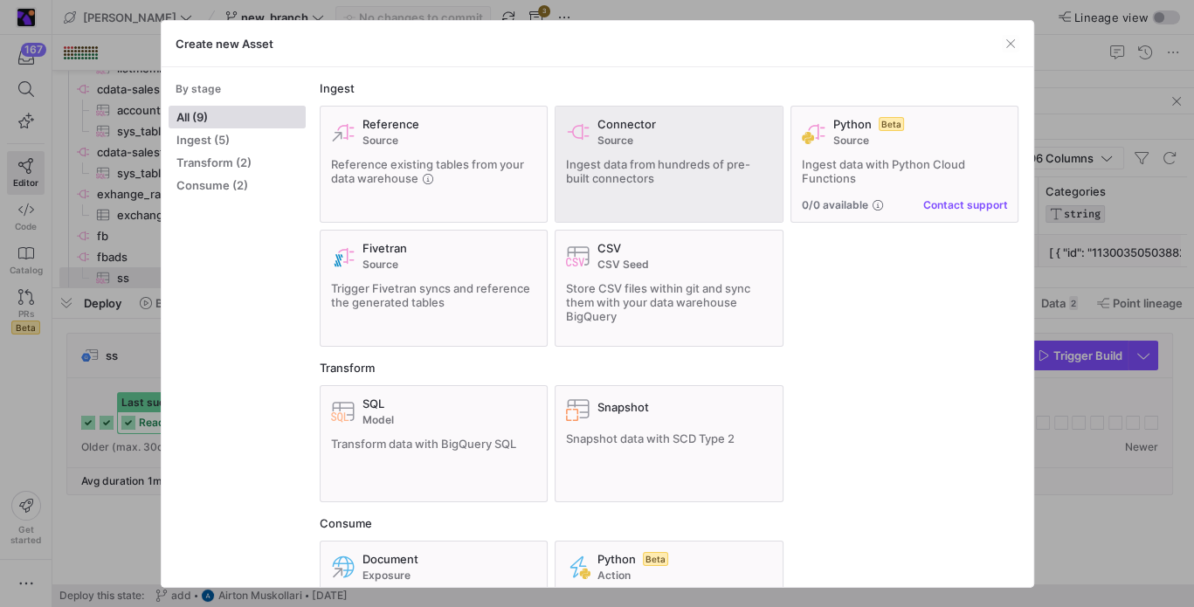
click at [649, 147] on div "Connector Source Ingest data from hundreds of pre-built connectors" at bounding box center [669, 164] width 206 height 94
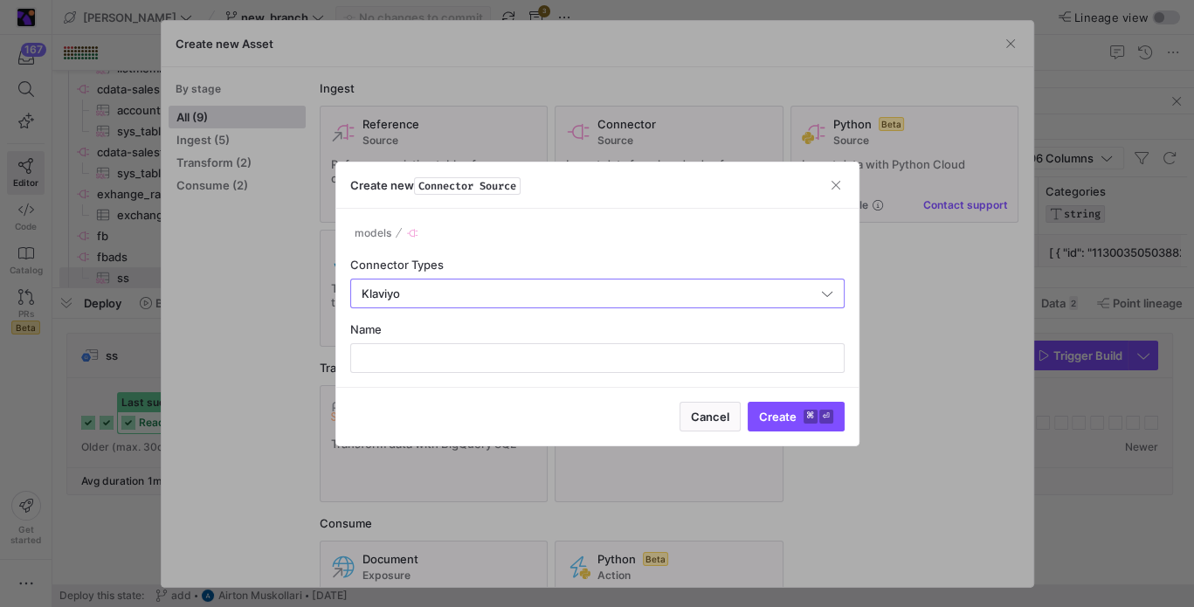
type input "Klaviyo"
click at [521, 376] on div "models Connector Types Klaviyo Name" at bounding box center [597, 298] width 522 height 178
click at [530, 363] on input "text" at bounding box center [597, 358] width 465 height 14
type input "cdata[PERSON_NAME]"
click at [748, 402] on button "Create ⌘ ⏎" at bounding box center [796, 417] width 97 height 30
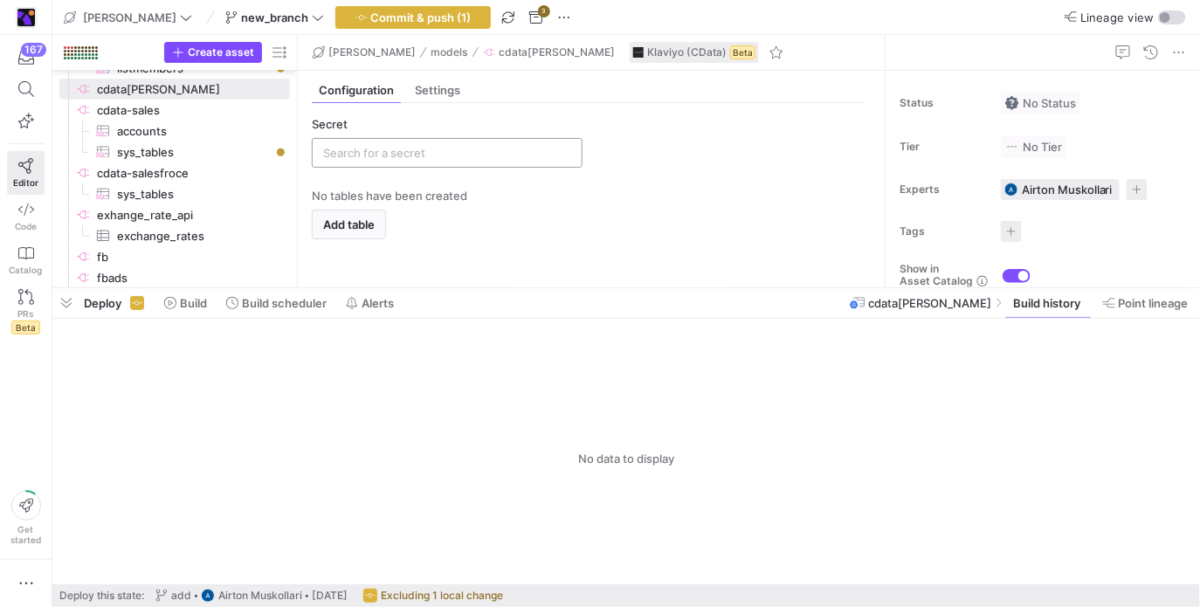
click at [473, 162] on div at bounding box center [447, 153] width 248 height 28
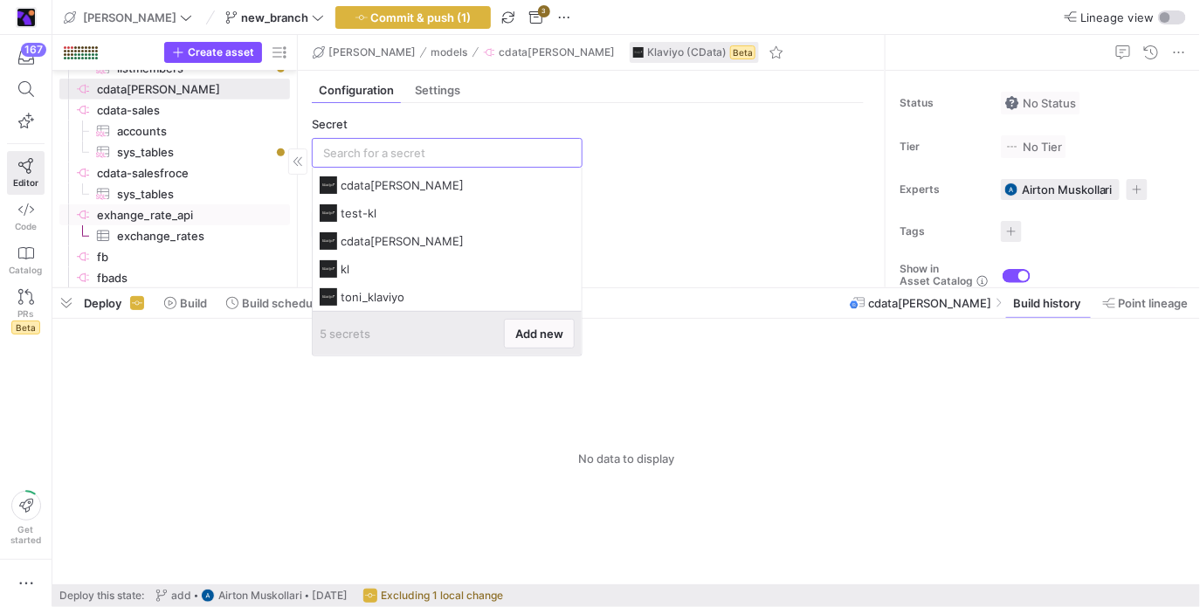
click at [286, 224] on link "exhange_rate_api​​​​​​​​" at bounding box center [174, 214] width 231 height 21
click at [369, 155] on input "text" at bounding box center [447, 153] width 248 height 14
click at [520, 324] on span at bounding box center [539, 334] width 69 height 28
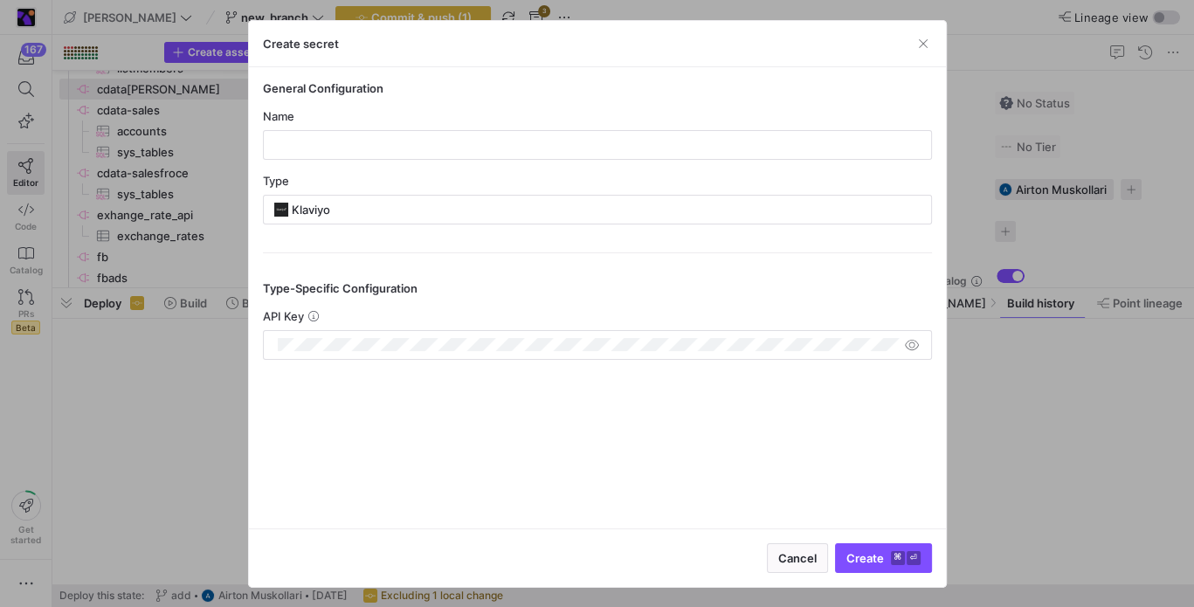
click at [436, 121] on div "Name" at bounding box center [597, 116] width 669 height 14
click at [445, 134] on div at bounding box center [597, 145] width 639 height 28
type input "[PERSON_NAME]-new-kl"
click at [872, 554] on span "Create ⌘ ⏎" at bounding box center [883, 558] width 74 height 14
type input "[PERSON_NAME]-new-kl"
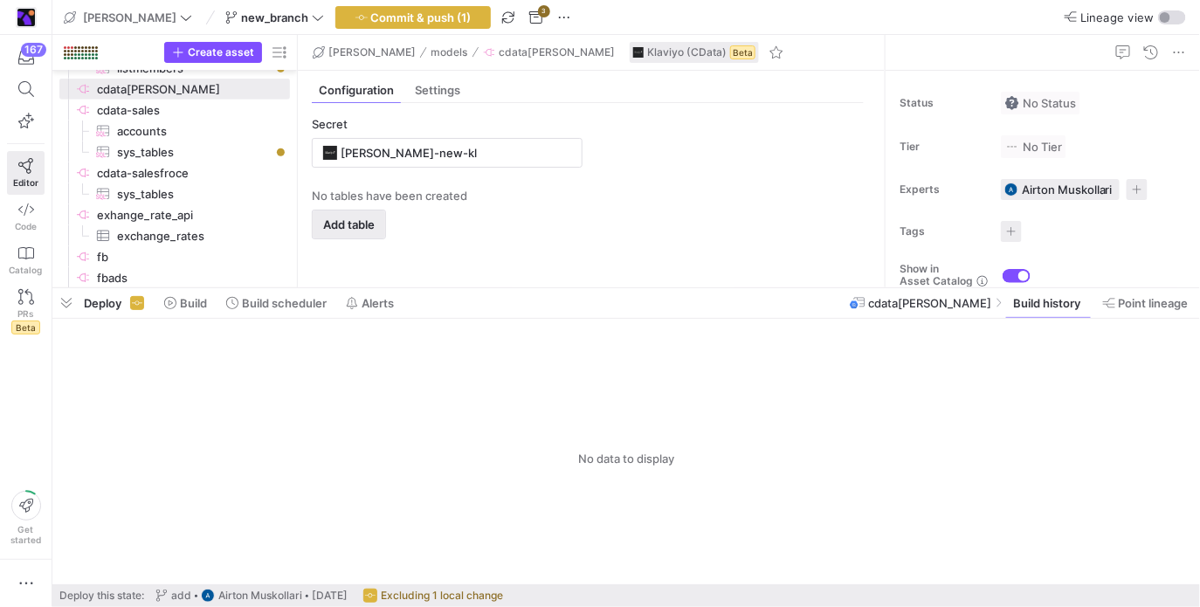
click at [366, 213] on span "button" at bounding box center [349, 224] width 72 height 28
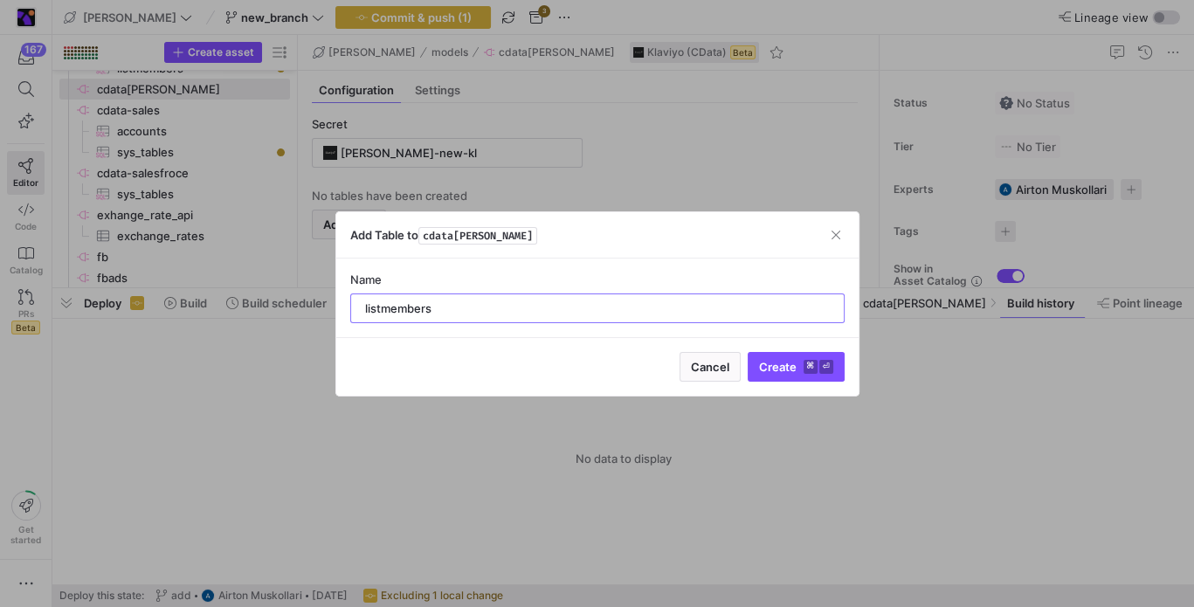
type input "listmembers"
click at [748, 352] on button "Create ⌘ ⏎" at bounding box center [796, 367] width 97 height 30
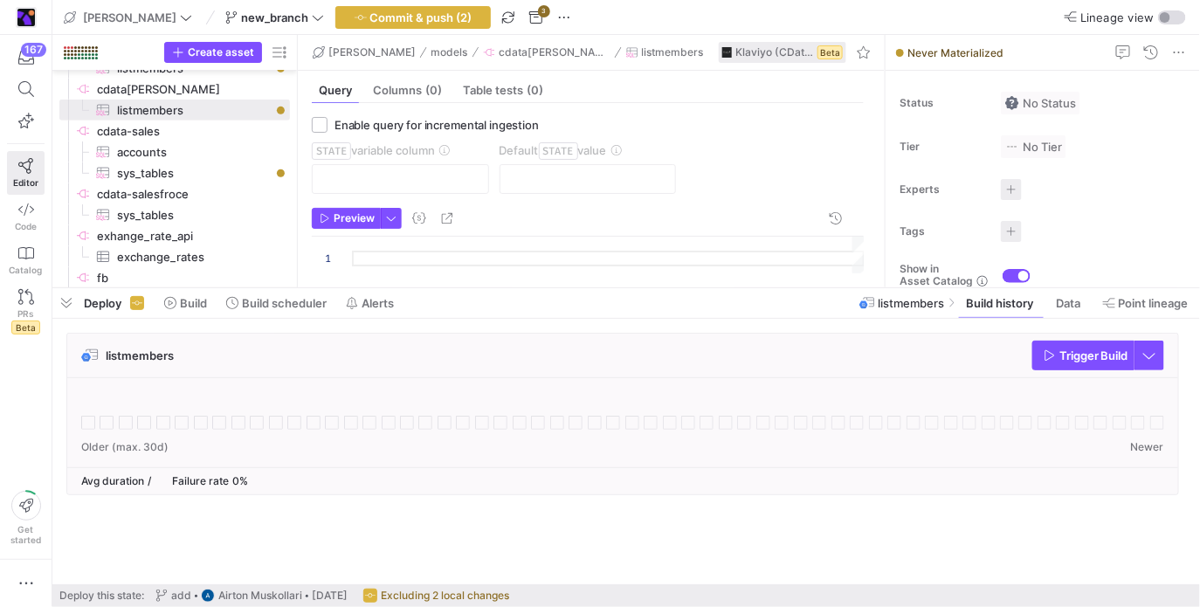
click at [579, 253] on div at bounding box center [608, 255] width 513 height 37
type textarea "Select * from GroupListMembers where listid in (select id from lists)"
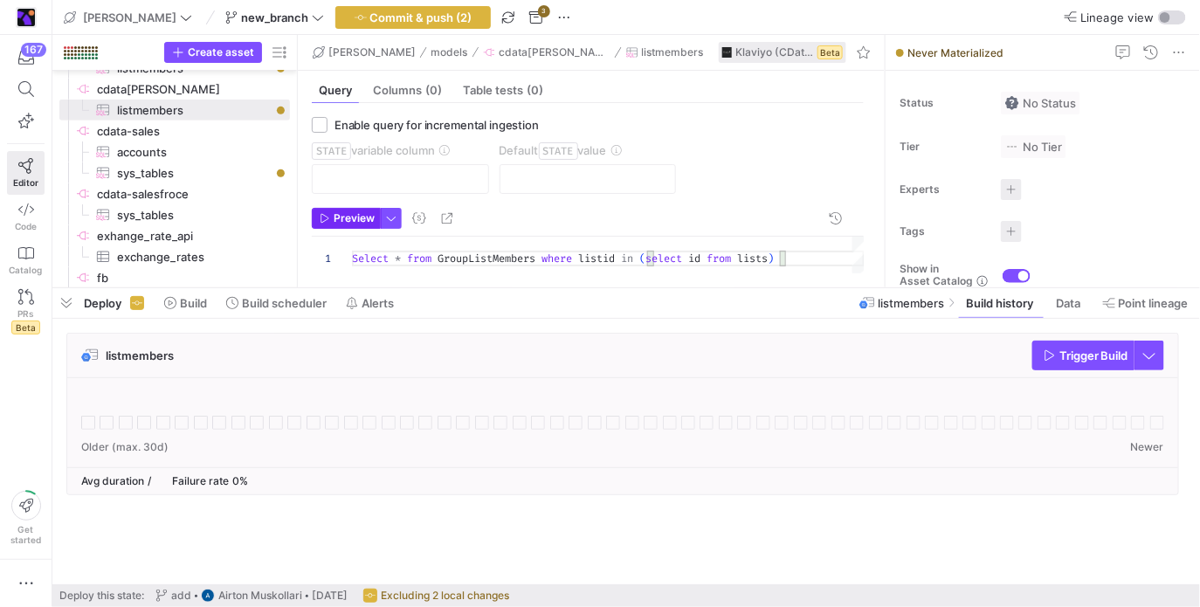
click at [343, 222] on span "Preview" at bounding box center [354, 218] width 41 height 12
